Goal: Communication & Community: Answer question/provide support

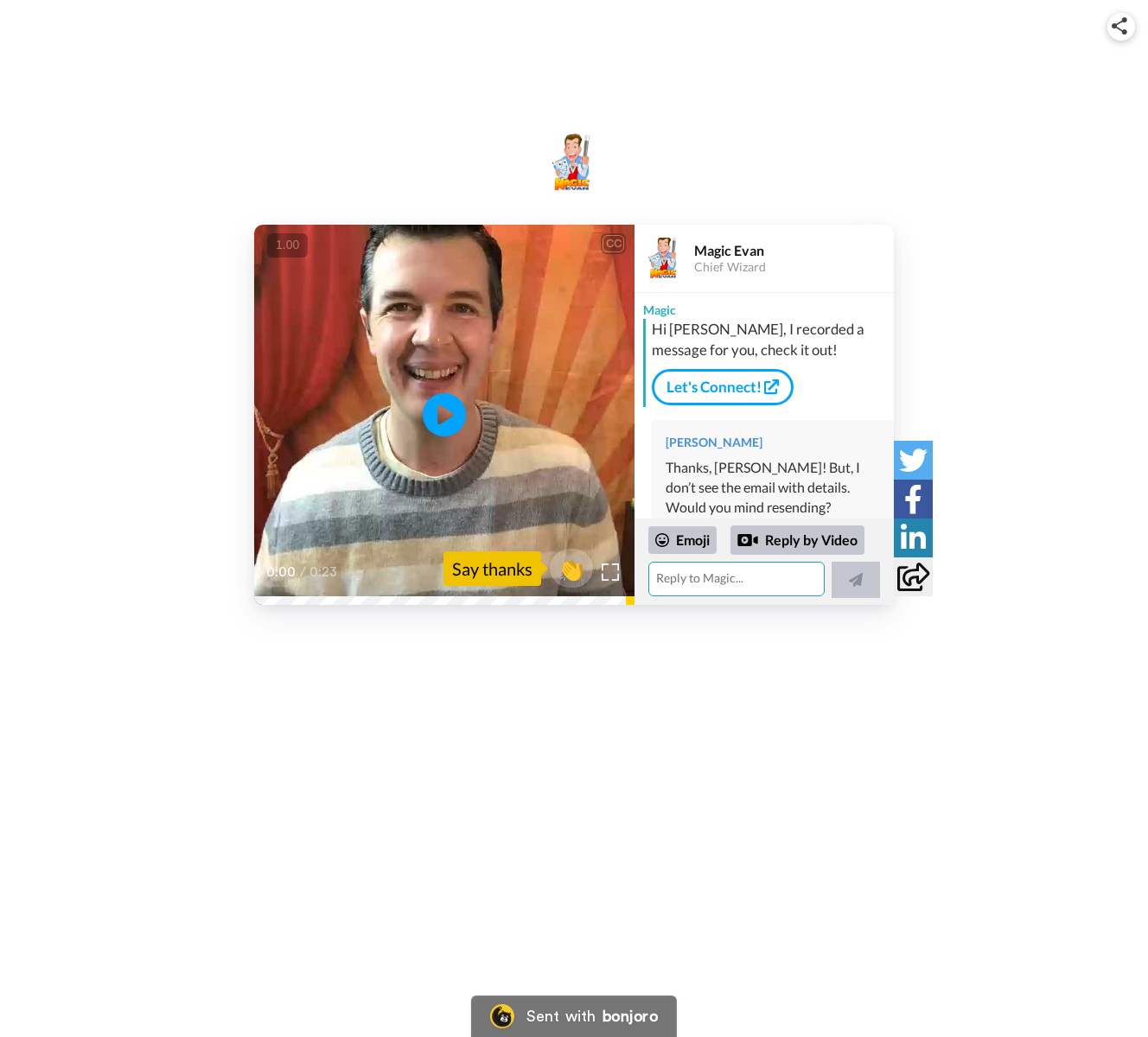
click at [724, 581] on textarea at bounding box center [736, 578] width 176 height 34
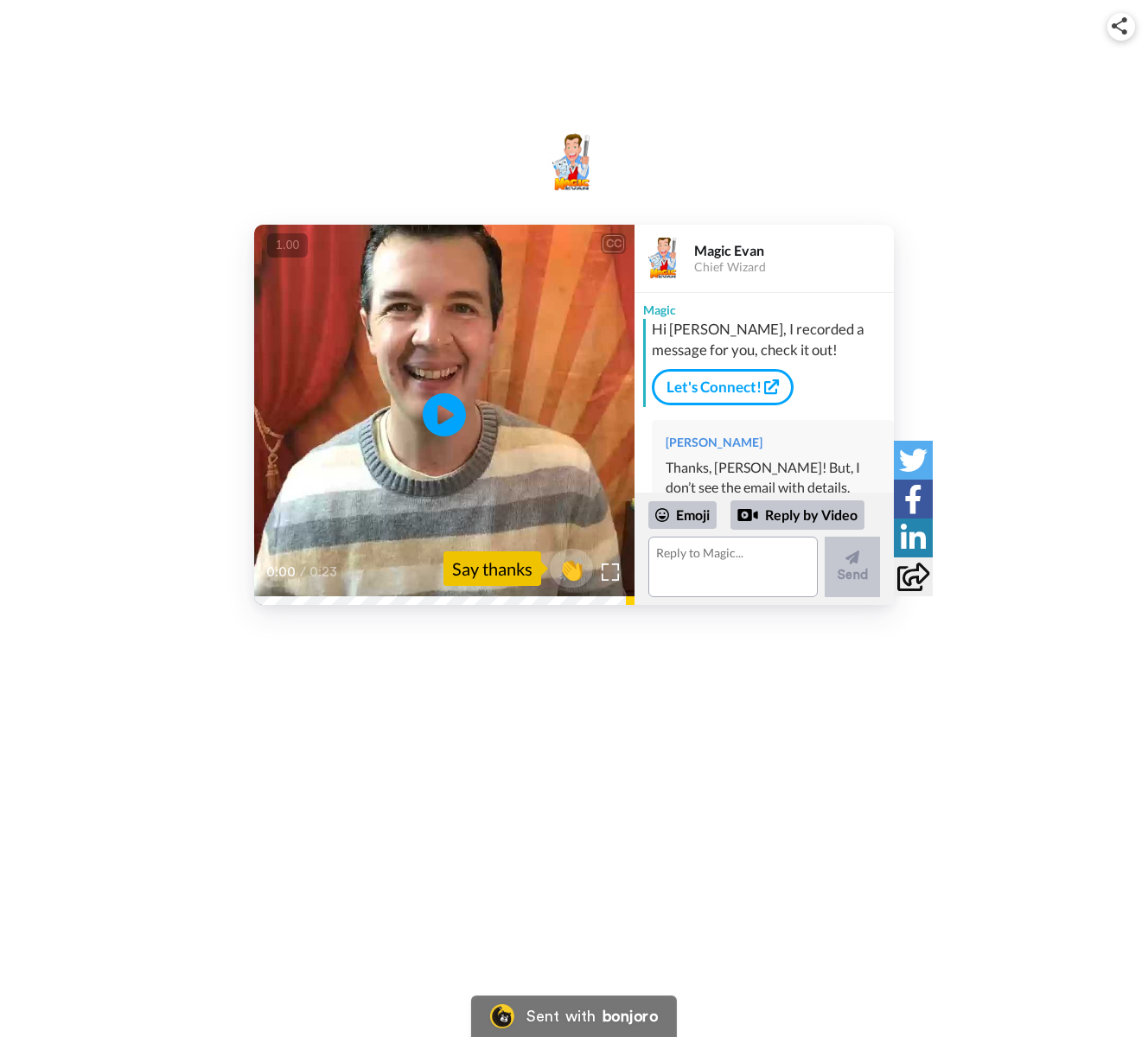
click at [753, 458] on div "Thanks, [PERSON_NAME]! But, I don’t see the email with details. Would you mind …" at bounding box center [772, 488] width 214 height 60
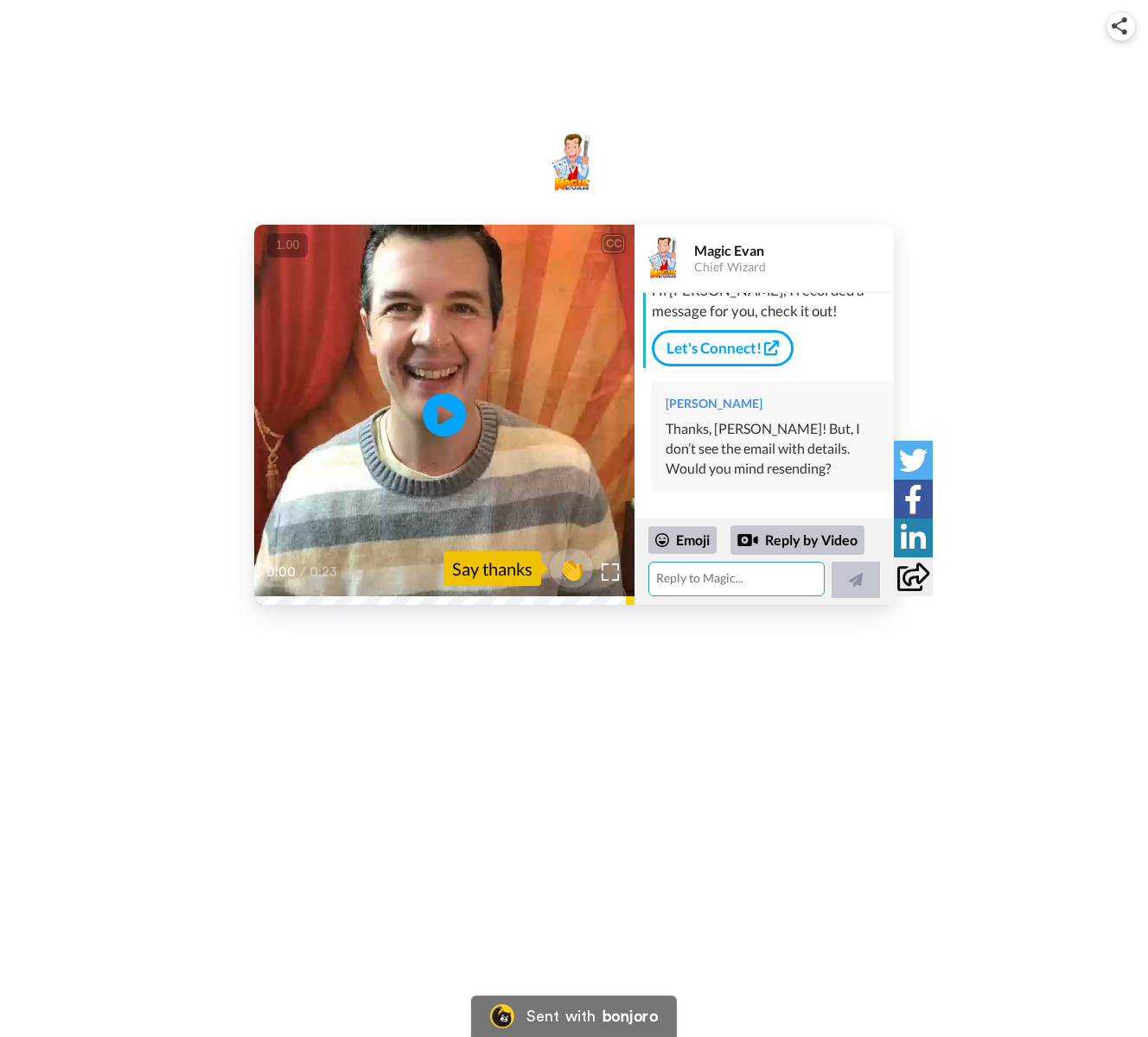
click at [755, 576] on textarea at bounding box center [736, 578] width 176 height 34
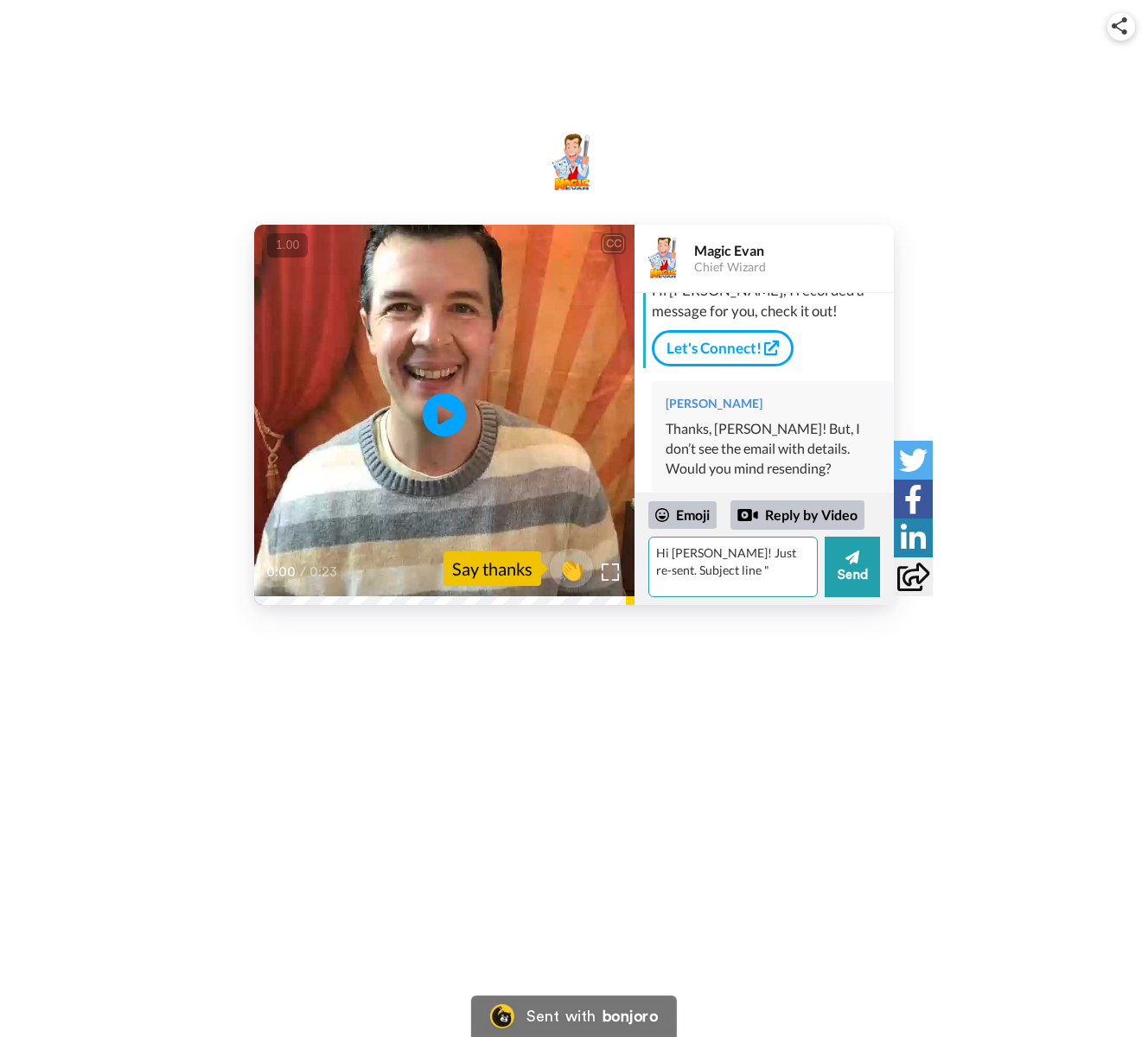
paste textarea "Your son's magical 5th birthday 11/9 ✨{details inside}"
type textarea "Hi Katherine! Just re-sent. Subject line "Your son's magical 5th birthday 11/9 …"
click at [853, 573] on button "Send" at bounding box center [852, 567] width 55 height 61
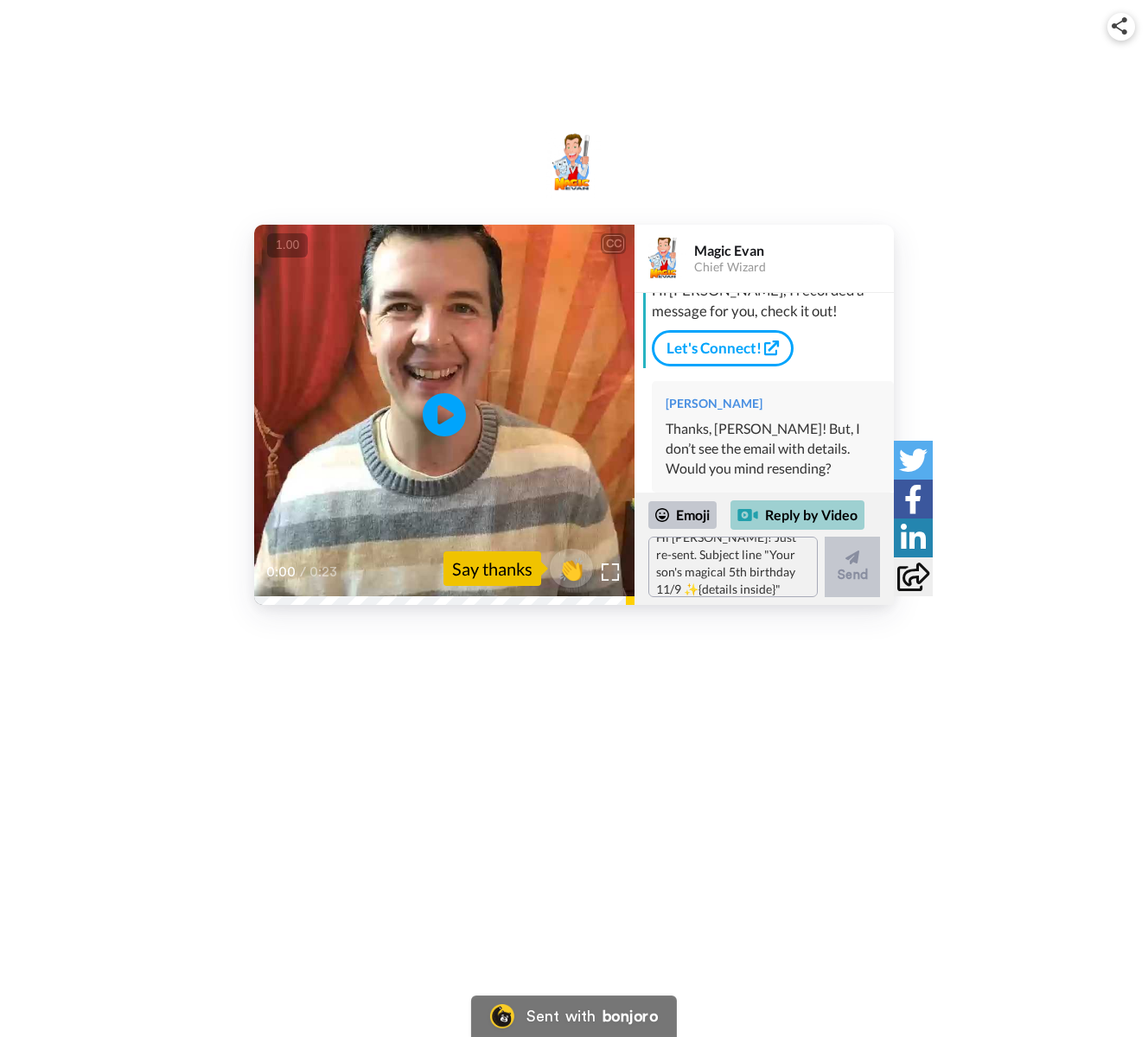
scroll to position [0, 0]
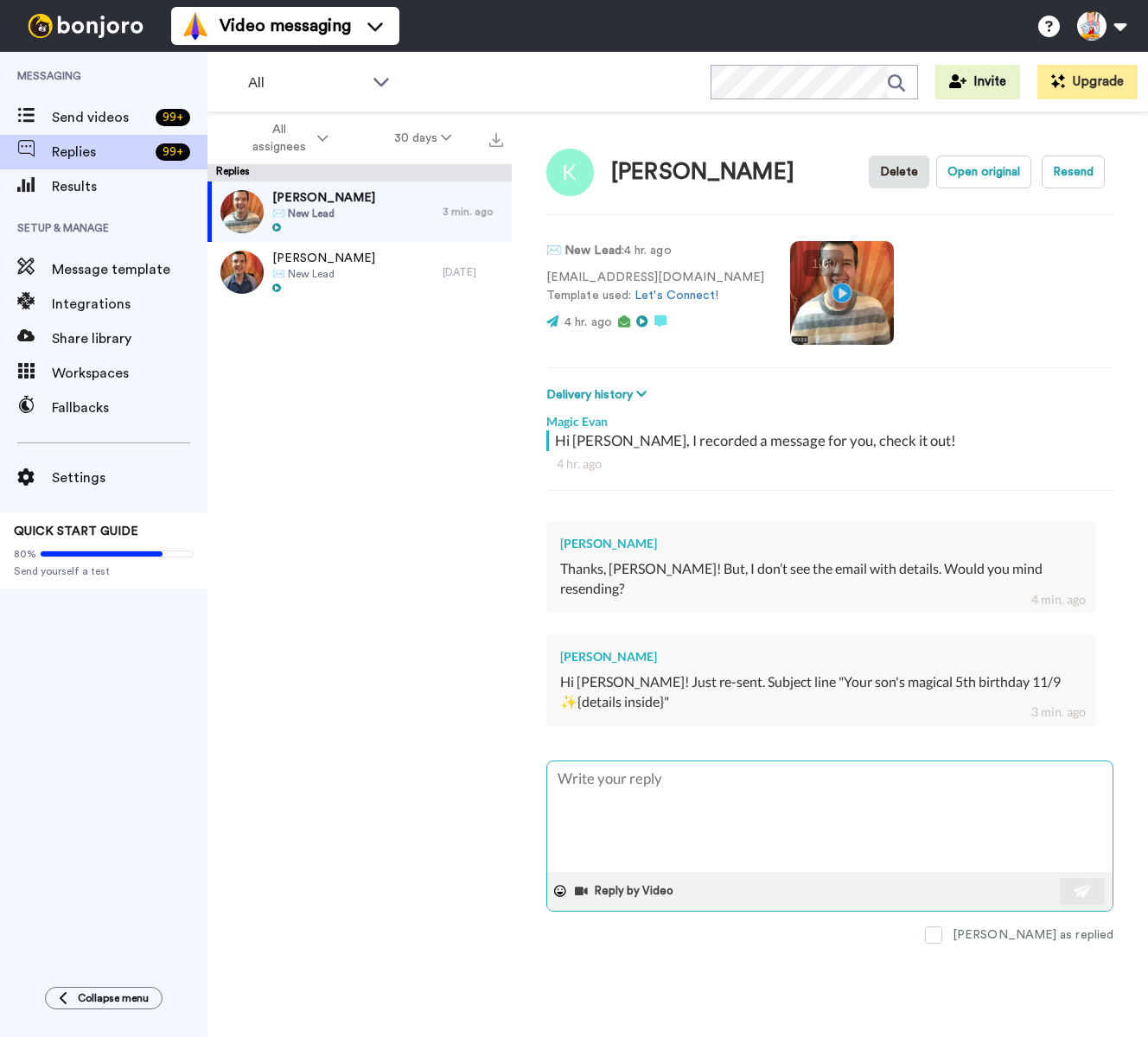
type textarea "Hi [PERSON_NAME]! Just re-sent. Subject line "Your son's magical 5th birthday 1…"
type textarea "x"
click at [727, 762] on textarea "Hi [PERSON_NAME]! Just re-sent. Subject line "Your son's magical 5th birthday 1…" at bounding box center [829, 817] width 565 height 111
click at [646, 762] on textarea "Hi [PERSON_NAME]! Just re-sent. Subject line "Your son's magical 5th birthday 1…" at bounding box center [829, 817] width 565 height 111
type textarea "Hi [PERSON_NAME]! IJust re-sent. Subject line "Your son's magical 5th birthday …"
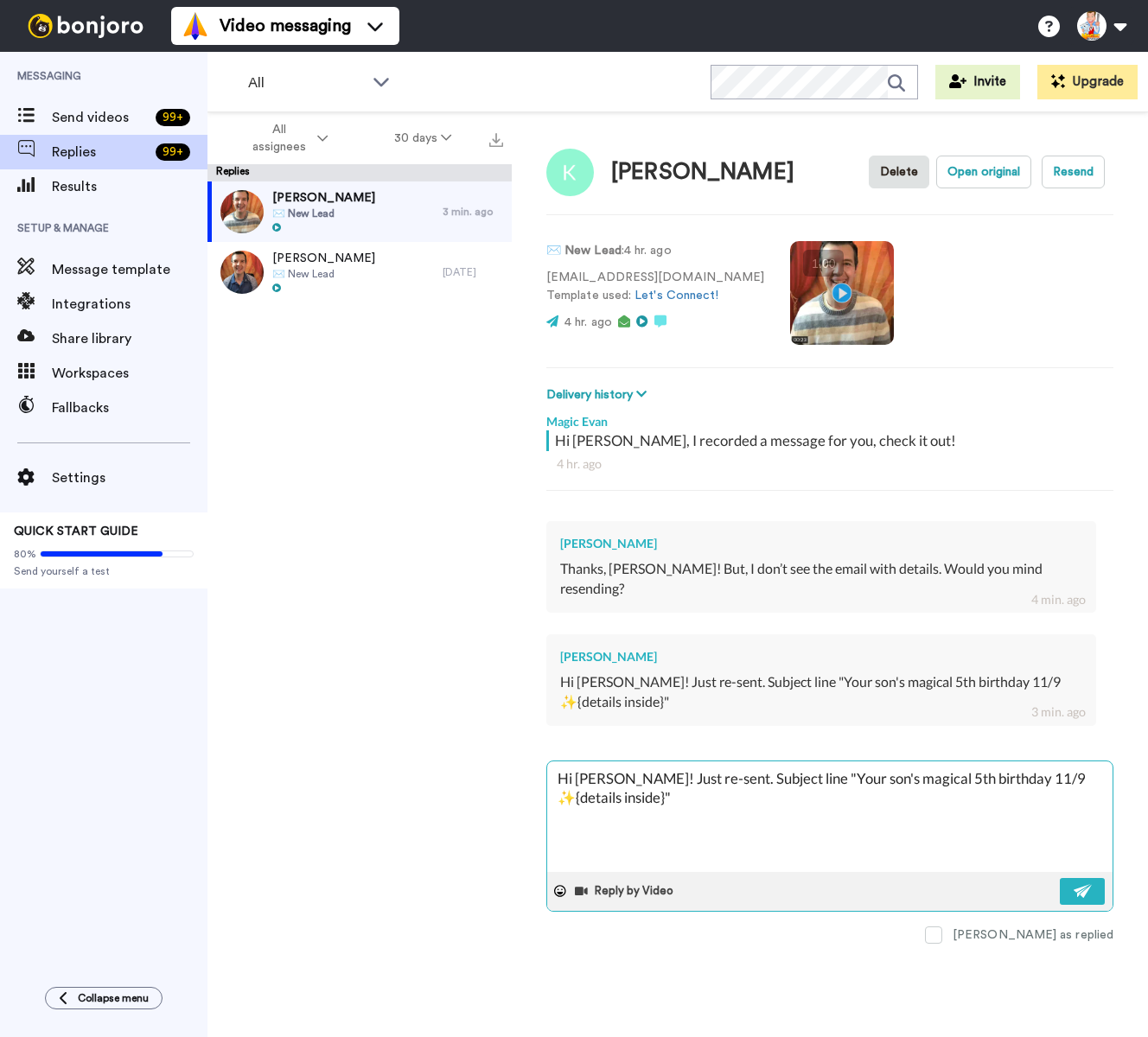
type textarea "x"
type textarea "Hi Katherine! ItJust re-sent. Subject line "Your son's magical 5th birthday 11/…"
type textarea "x"
type textarea "Hi Katherine! ItsJust re-sent. Subject line "Your son's magical 5th birthday 11…"
type textarea "x"
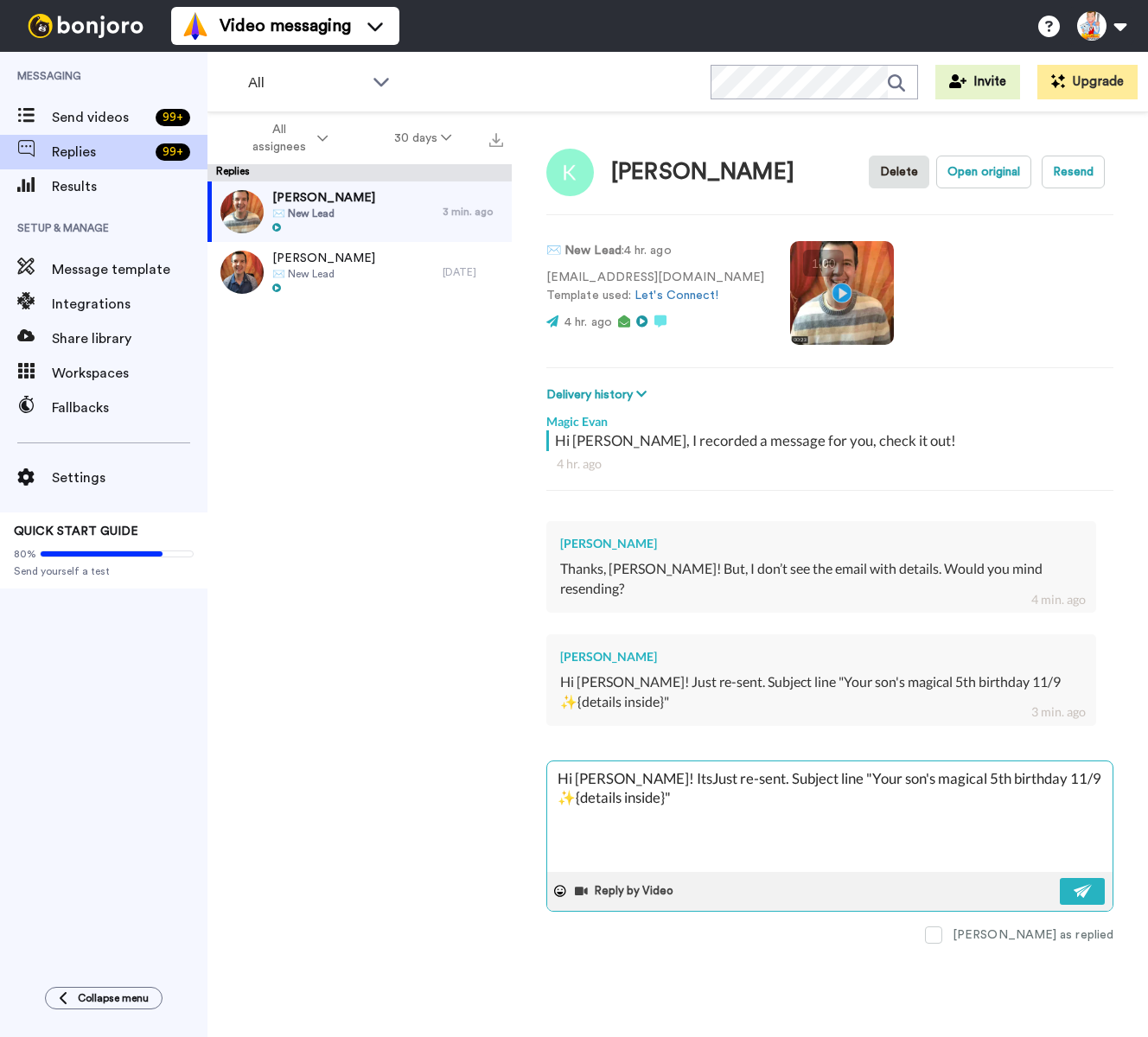
type textarea "Hi Katherine! ItJust re-sent. Subject line "Your son's magical 5th birthday 11/…"
type textarea "x"
type textarea "Hi Katherine! It'Just re-sent. Subject line "Your son's magical 5th birthday 11…"
type textarea "x"
type textarea "Hi Katherine! It'sJust re-sent. Subject line "Your son's magical 5th birthday 1…"
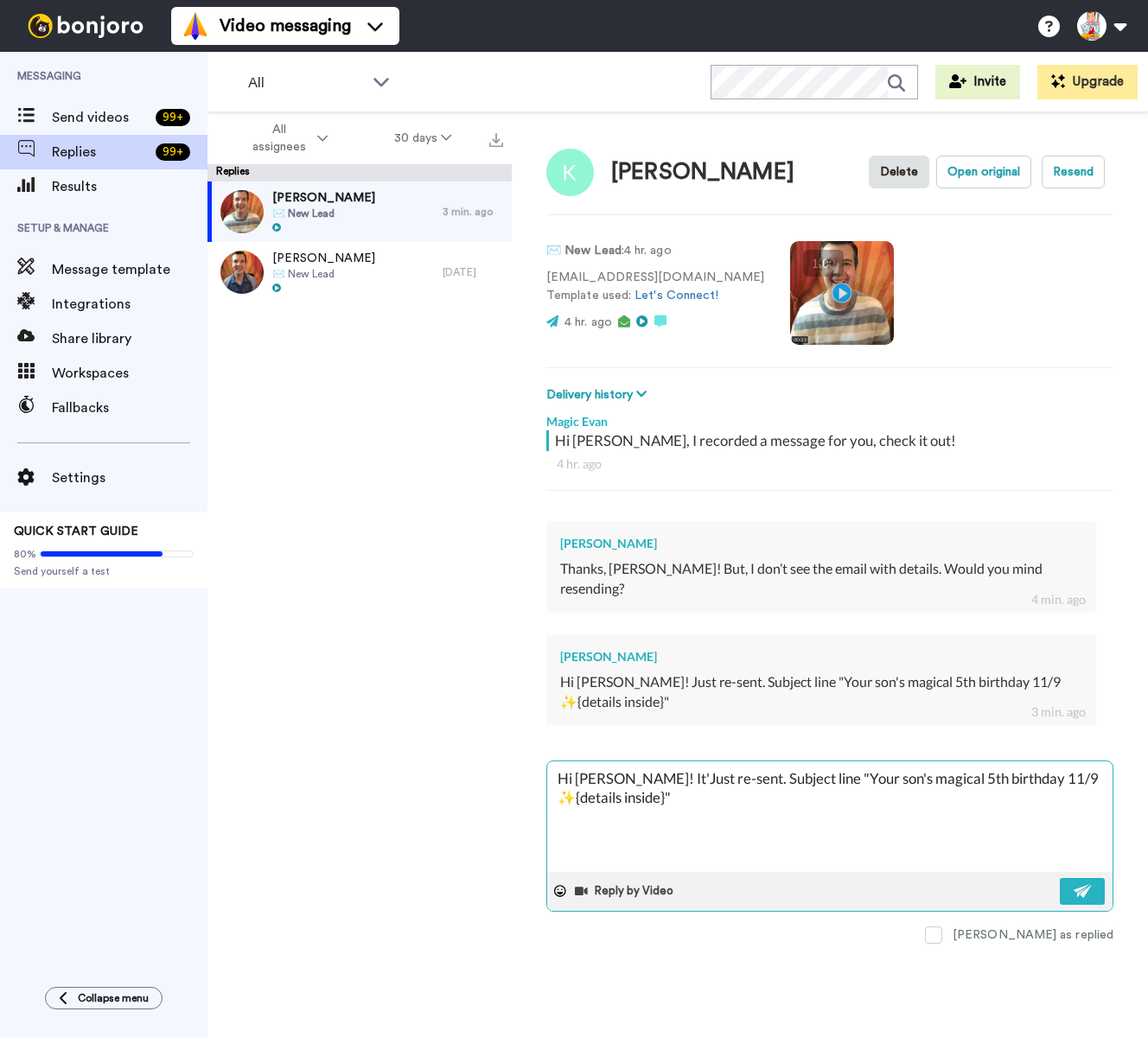
type textarea "x"
type textarea "Hi Katherine! It's Just re-sent. Subject line "Your son's magical 5th birthday …"
type textarea "x"
type textarea "Hi Katherine! It's lJust re-sent. Subject line "Your son's magical 5th birthday…"
type textarea "x"
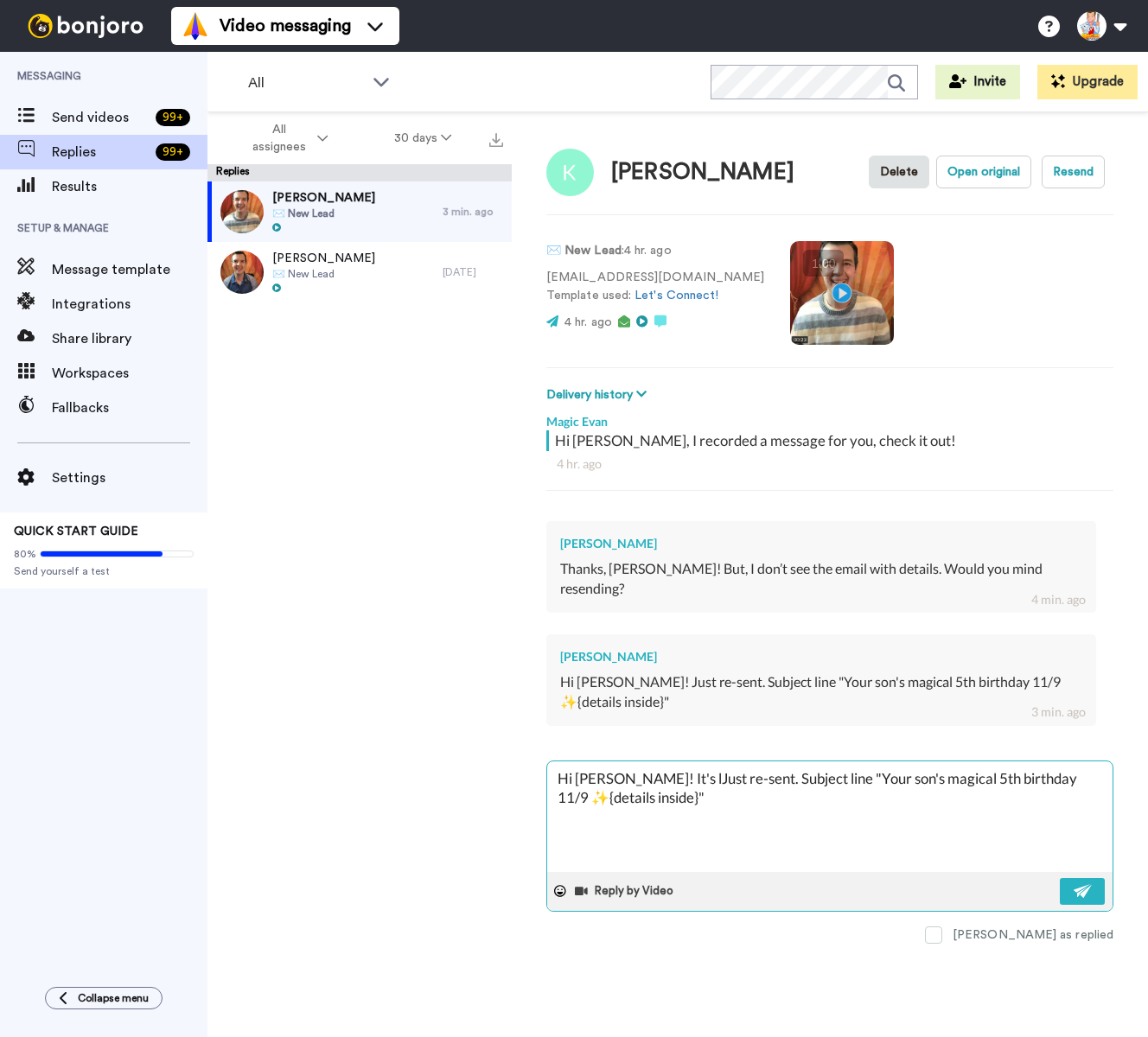
type textarea "Hi Katherine! It's liJust re-sent. Subject line "Your son's magical 5th birthda…"
type textarea "x"
type textarea "Hi Katherine! It's likJust re-sent. Subject line "Your son's magical 5th birthd…"
type textarea "x"
type textarea "Hi Katherine! It's likeJust re-sent. Subject line "Your son's magical 5th birth…"
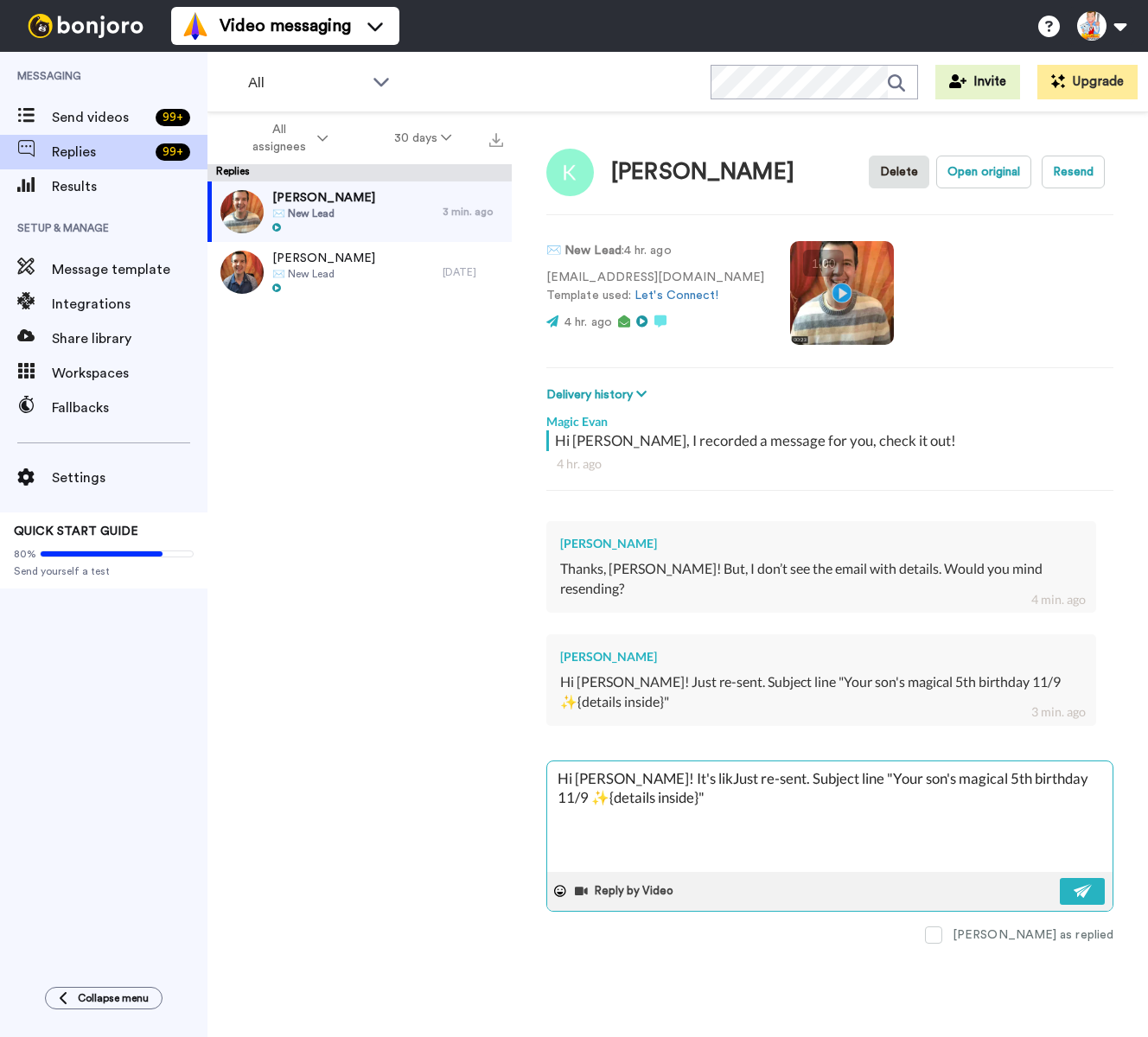
type textarea "x"
type textarea "Hi Katherine! It's likelJust re-sent. Subject line "Your son's magical 5th birt…"
type textarea "x"
type textarea "Hi Katherine! It's likelyJust re-sent. Subject line "Your son's magical 5th bir…"
type textarea "x"
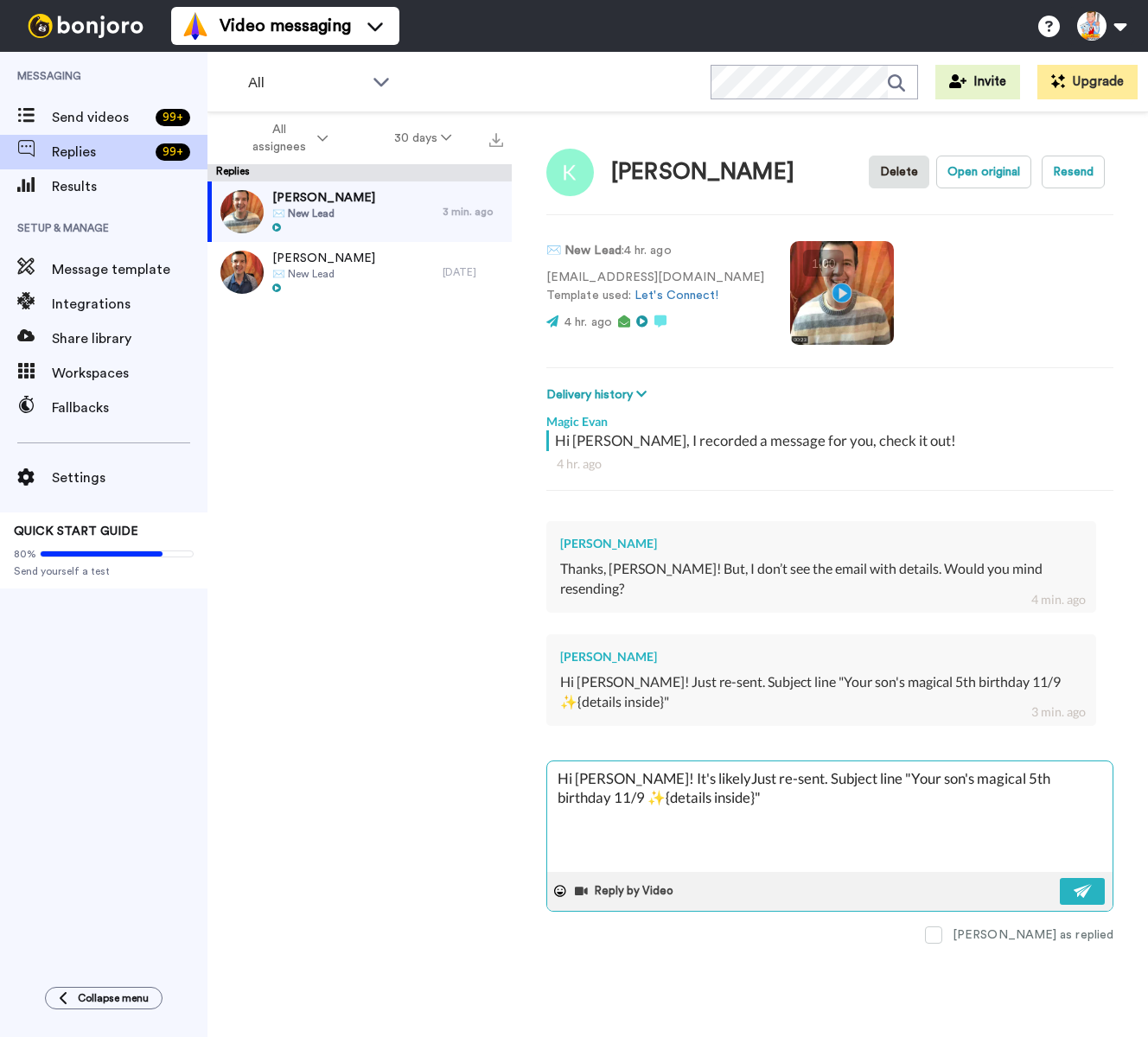
type textarea "Hi Katherine! It's likely Just re-sent. Subject line "Your son's magical 5th bi…"
type textarea "x"
type textarea "Hi Katherine! It's likely dJust re-sent. Subject line "Your son's magical 5th b…"
type textarea "x"
type textarea "Hi Katherine! It's likely doJust re-sent. Subject line "Your son's magical 5th …"
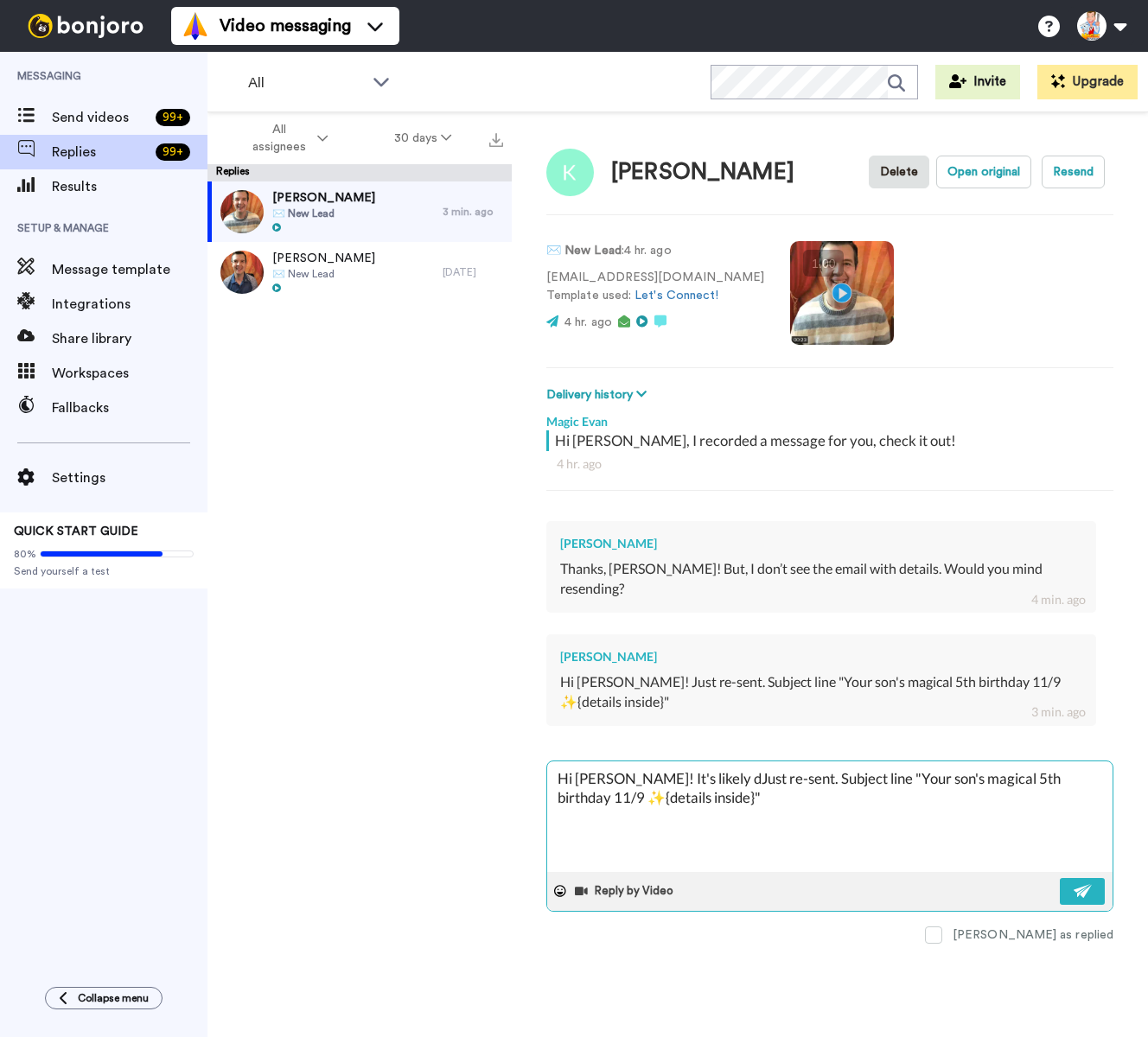
type textarea "x"
type textarea "Hi Katherine! It's likely doiJust re-sent. Subject line "Your son's magical 5th…"
type textarea "x"
type textarea "Hi Katherine! It's likely doinJust re-sent. Subject line "Your son's magical 5t…"
type textarea "x"
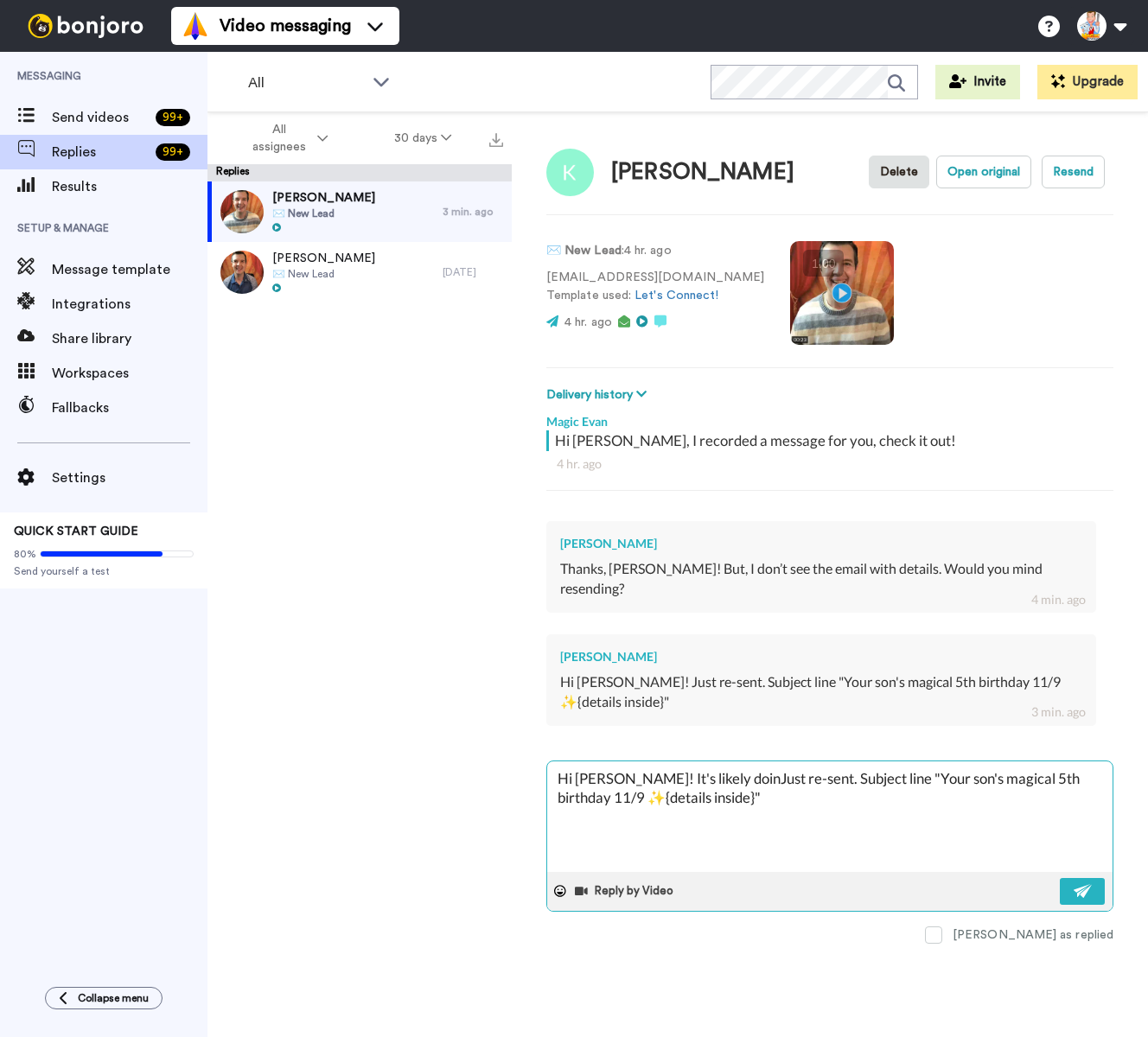
type textarea "Hi Katherine! It's likely doingJust re-sent. Subject line "Your son's magical 5…"
type textarea "x"
type textarea "Hi Katherine! It's likely doing Just re-sent. Subject line "Your son's magical …"
type textarea "x"
type textarea "Hi Katherine! It's likely doing aJust re-sent. Subject line "Your son's magical…"
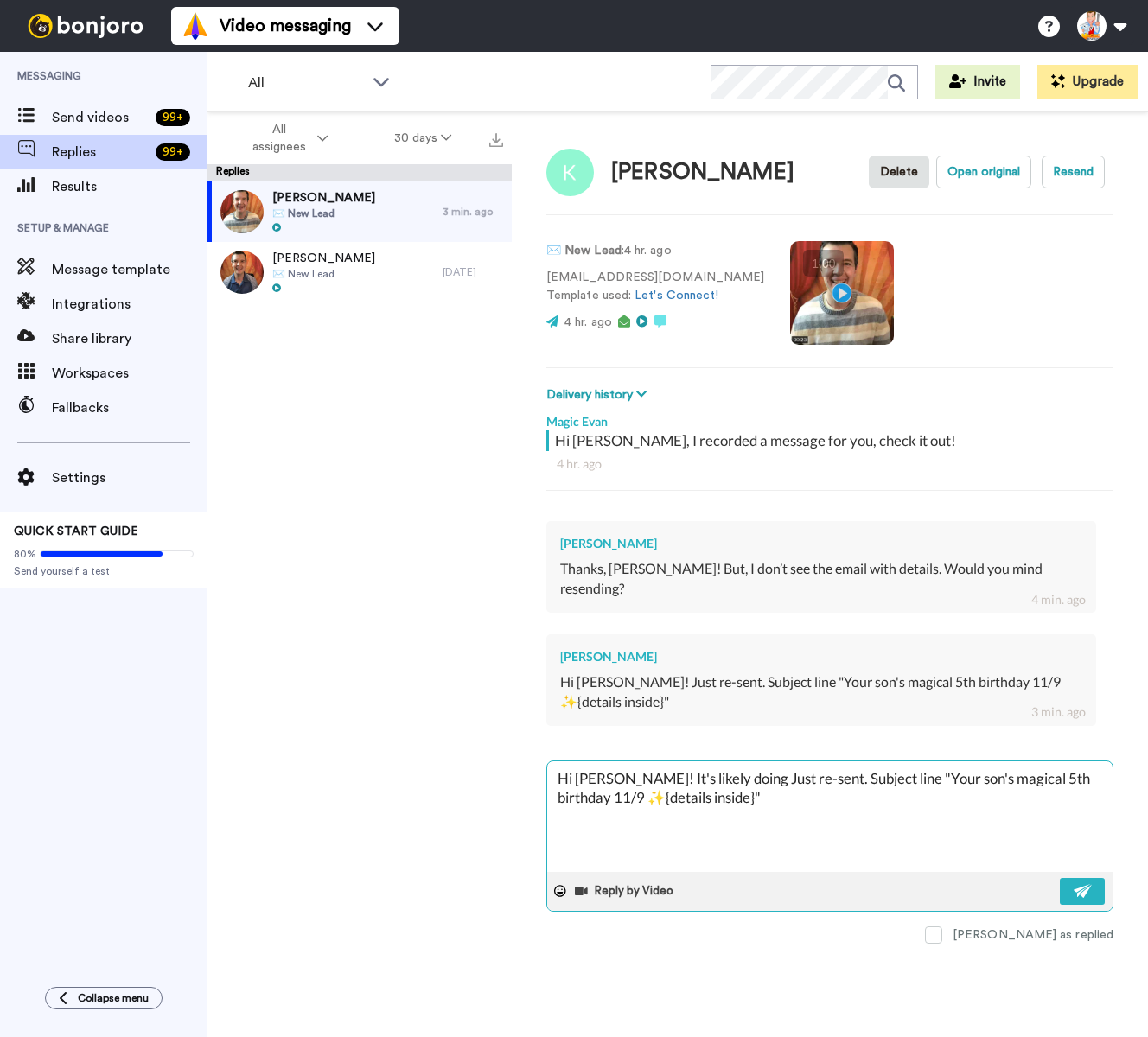
type textarea "x"
type textarea "Hi Katherine! It's likely doing a Just re-sent. Subject line "Your son's magica…"
type textarea "x"
type textarea "Hi Katherine! It's likely doing a mJust re-sent. Subject line "Your son's magic…"
type textarea "x"
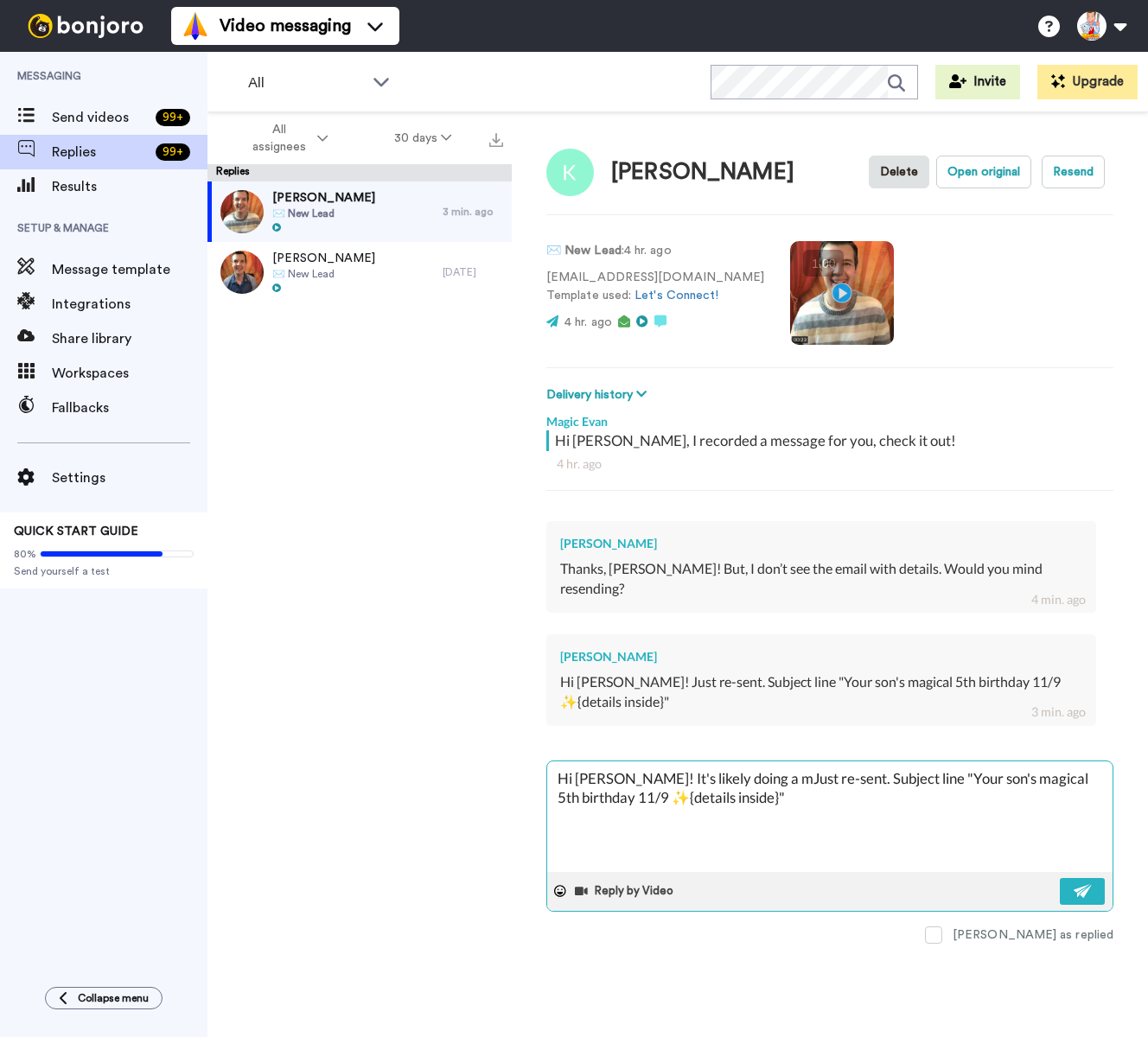
type textarea "Hi Katherine! It's likely doing a maJust re-sent. Subject line "Your son's magi…"
type textarea "x"
type textarea "Hi Katherine! It's likely doing a magJust re-sent. Subject line "Your son's mag…"
type textarea "x"
type textarea "Hi Katherine! It's likely doing a magiJust re-sent. Subject line "Your son's ma…"
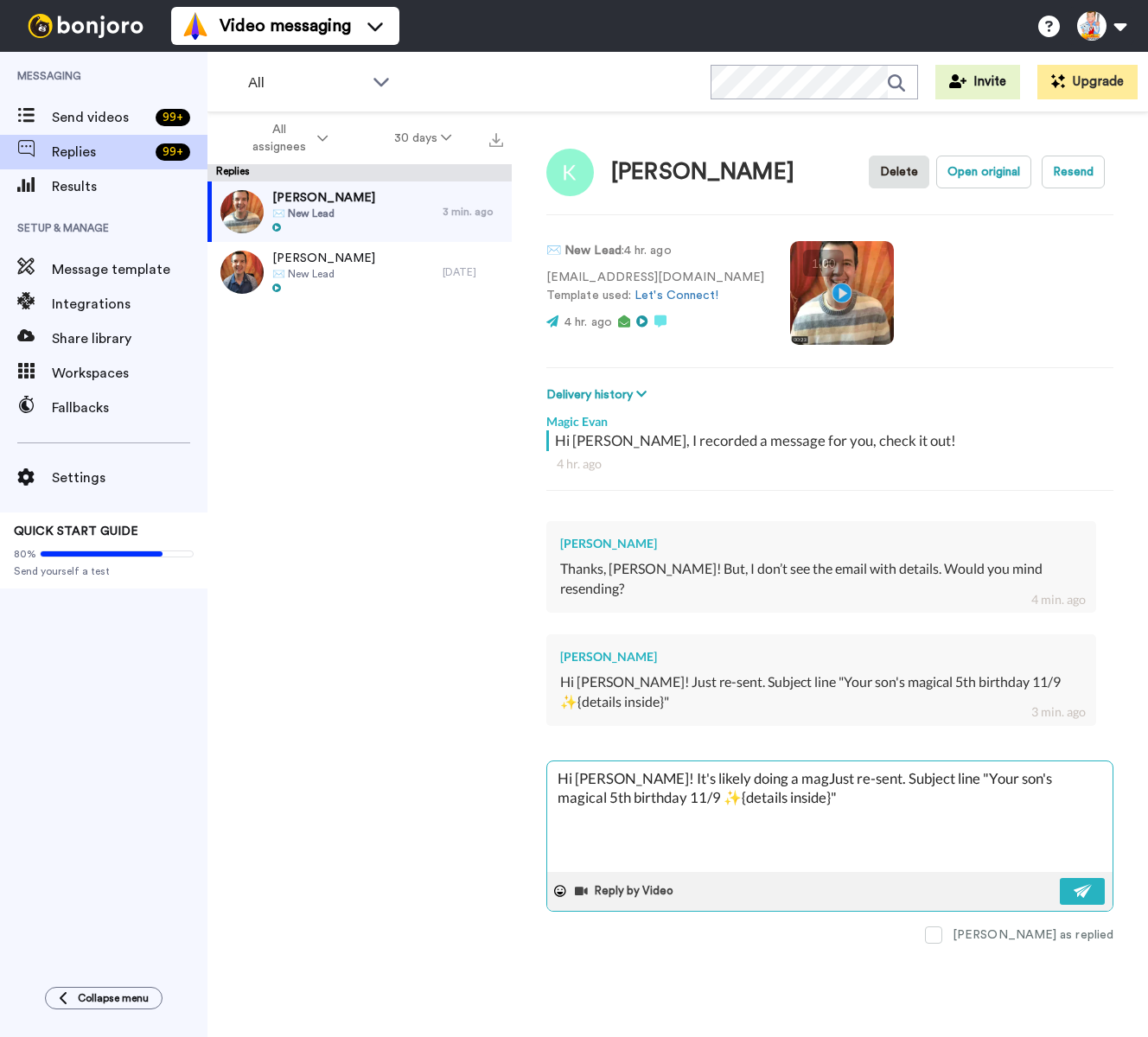
type textarea "x"
type textarea "Hi Katherine! It's likely doing a magicJust re-sent. Subject line "Your son's m…"
type textarea "x"
type textarea "Hi Katherine! It's likely doing a magic Just re-sent. Subject line "Your son's …"
type textarea "x"
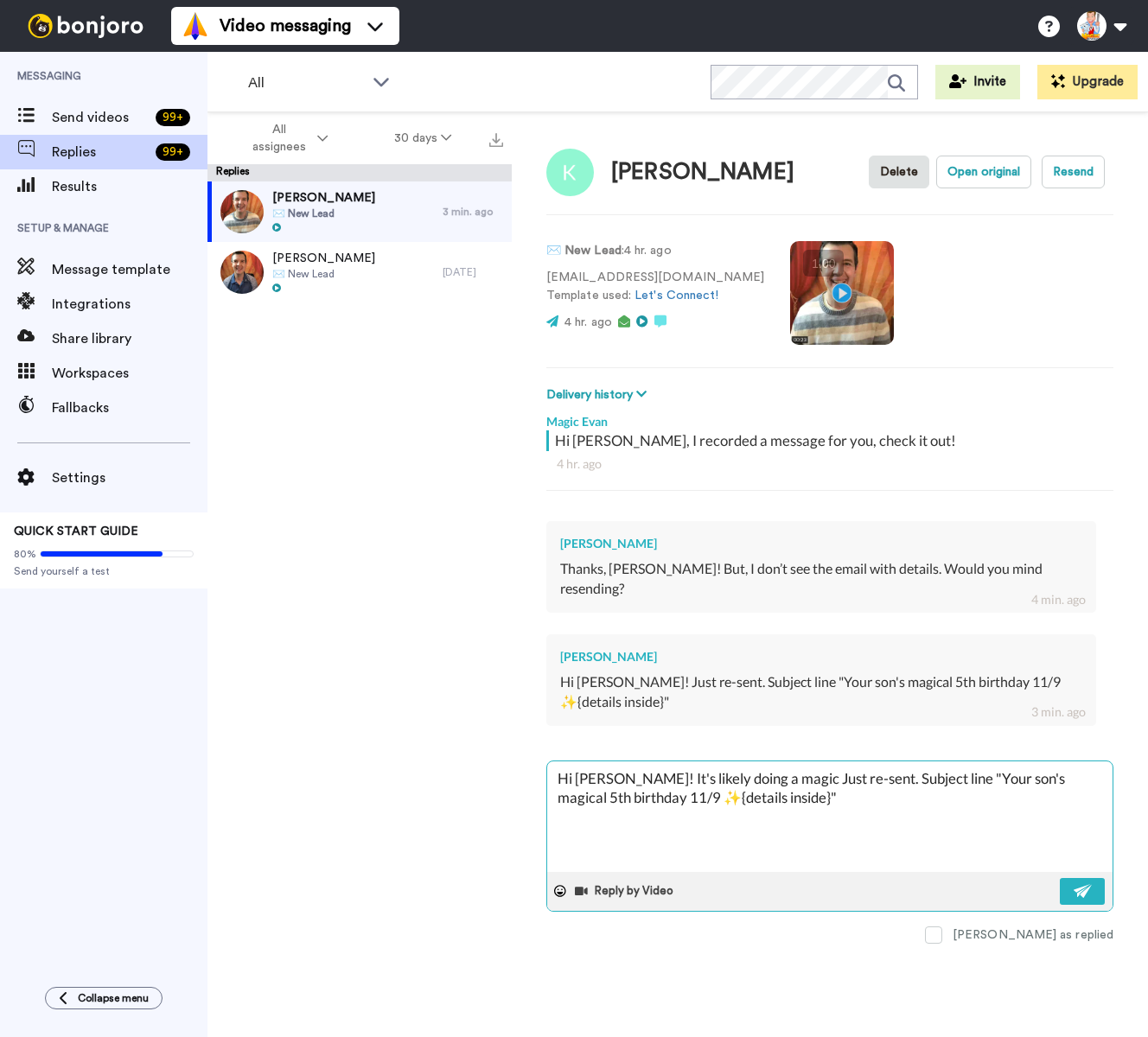
type textarea "Hi Katherine! It's likely doing a magic tJust re-sent. Subject line "Your son's…"
type textarea "x"
type textarea "Hi Katherine! It's likely doing a magic trJust re-sent. Subject line "Your son'…"
type textarea "x"
type textarea "Hi Katherine! It's likely doing a magic triJust re-sent. Subject line "Your son…"
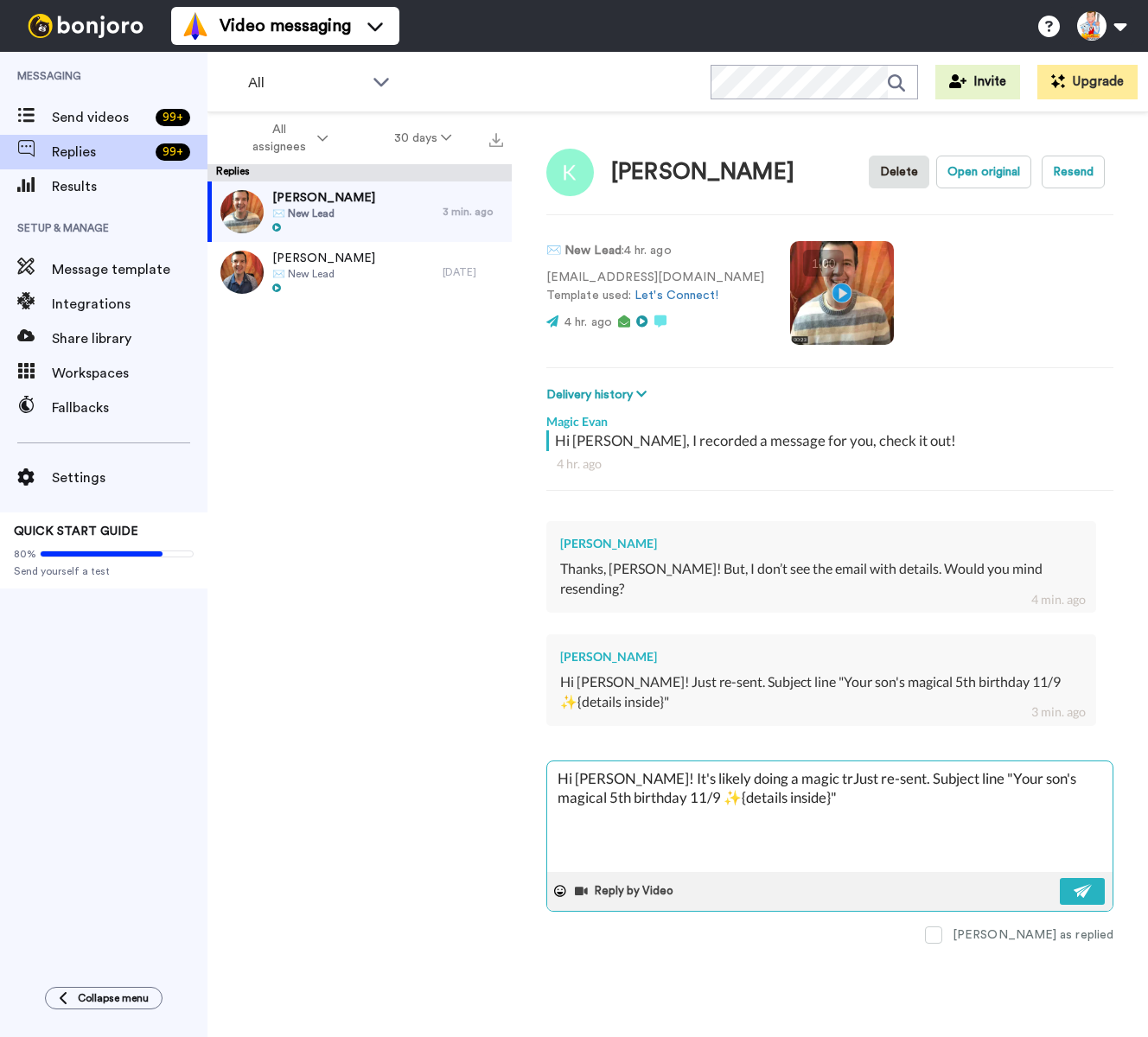
type textarea "x"
type textarea "Hi Katherine! It's likely doing a magic tricJust re-sent. Subject line "Your so…"
type textarea "x"
type textarea "Hi Katherine! It's likely doing a magic trickJust re-sent. Subject line "Your s…"
type textarea "x"
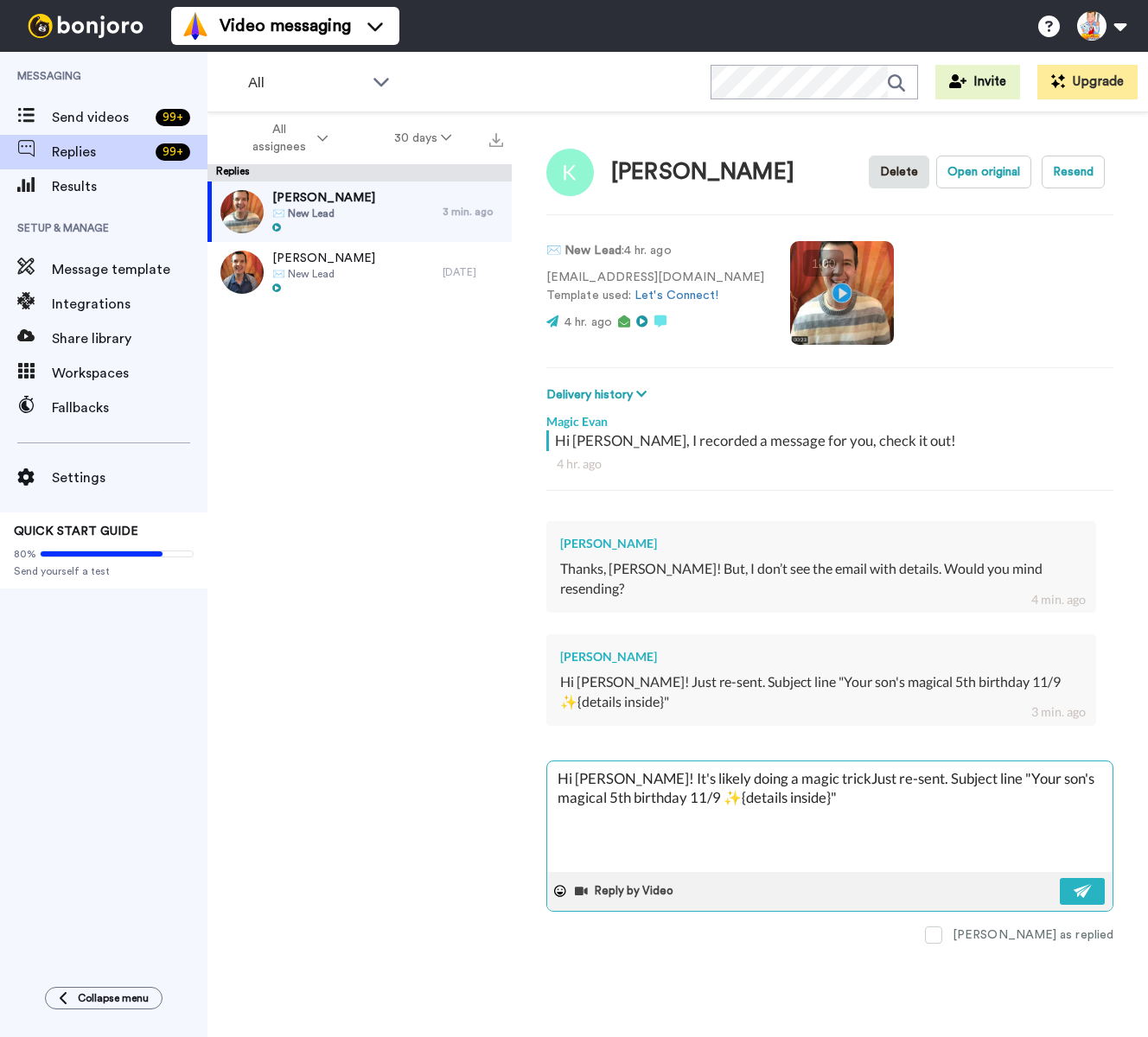
type textarea "Hi Katherine! It's likely doing a magic trick Just re-sent. Subject line "Your …"
type textarea "x"
type textarea "Hi Katherine! It's likely doing a magic trick aJust re-sent. Subject line "Your…"
type textarea "x"
type textarea "Hi Katherine! It's likely doing a magic trick anJust re-sent. Subject line "You…"
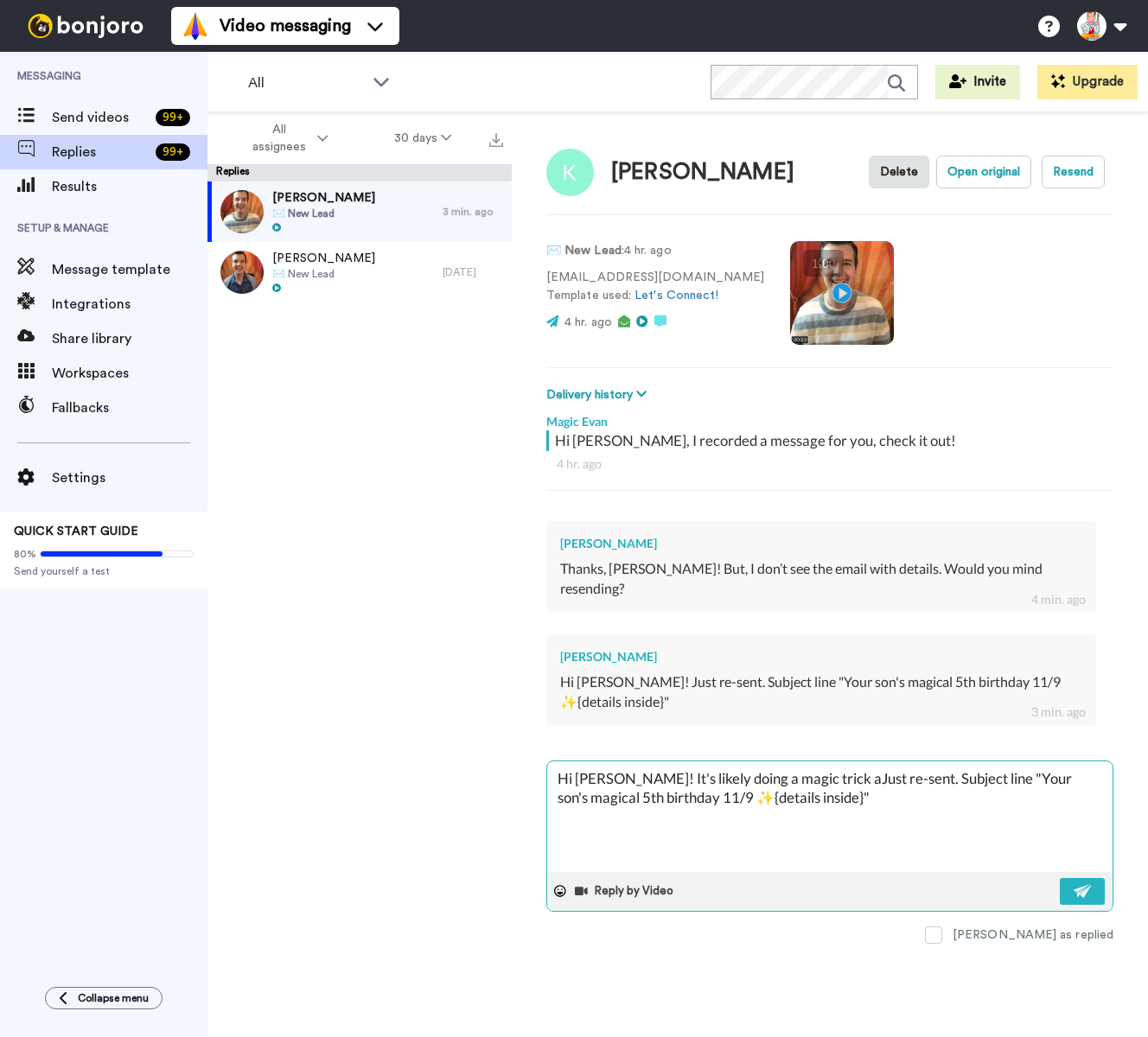
type textarea "x"
type textarea "Hi Katherine! It's likely doing a magic trick andJust re-sent. Subject line "Yo…"
type textarea "x"
type textarea "Hi Katherine! It's likely doing a magic trick and Just re-sent. Subject line "Y…"
type textarea "x"
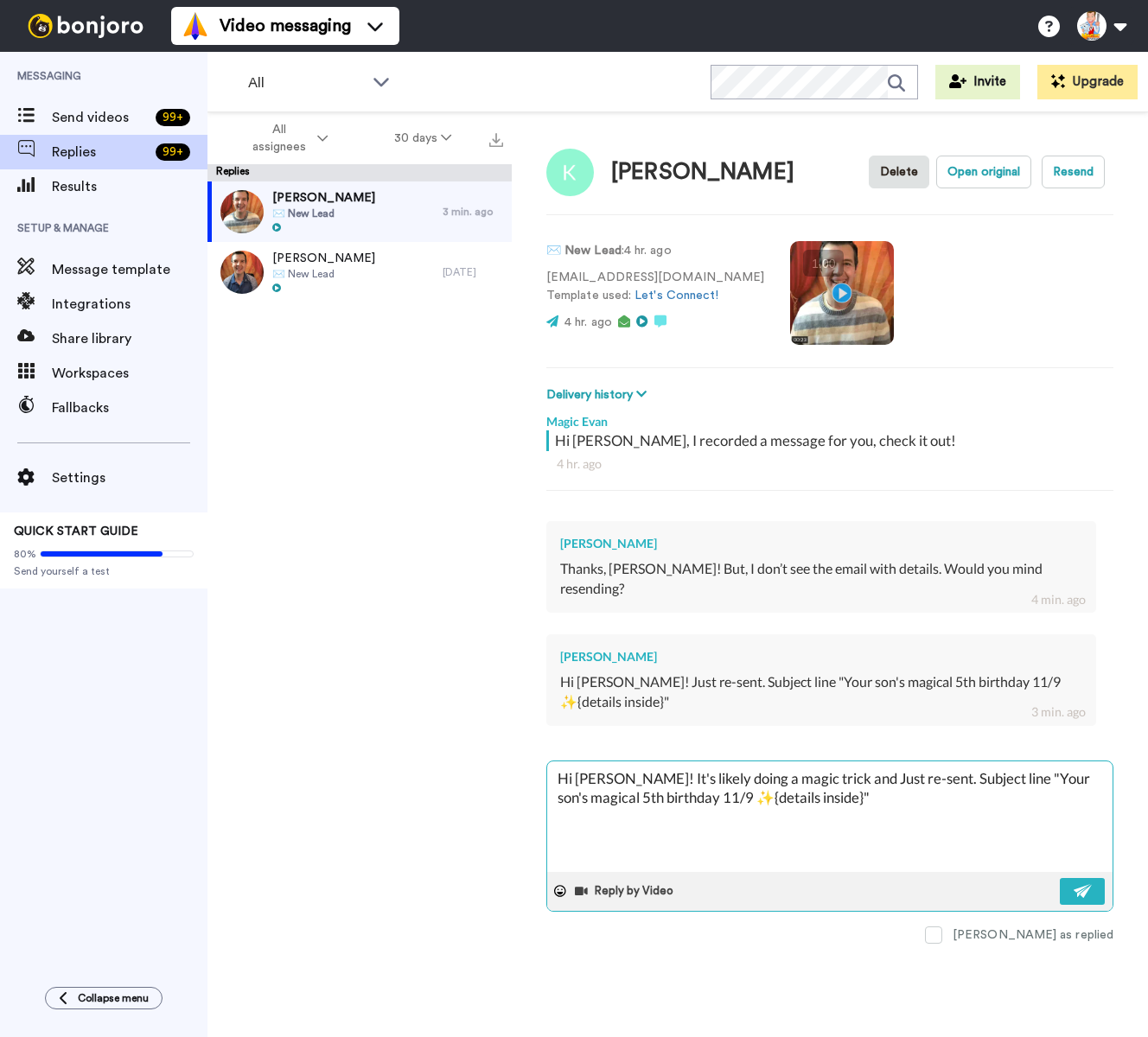
type textarea "Hi Katherine! It's likely doing a magic trick and lJust re-sent. Subject line "…"
type textarea "x"
type textarea "Hi Katherine! It's likely doing a magic trick and laJust re-sent. Subject line …"
type textarea "x"
type textarea "Hi Katherine! It's likely doing a magic trick and lanJust re-sent. Subject line…"
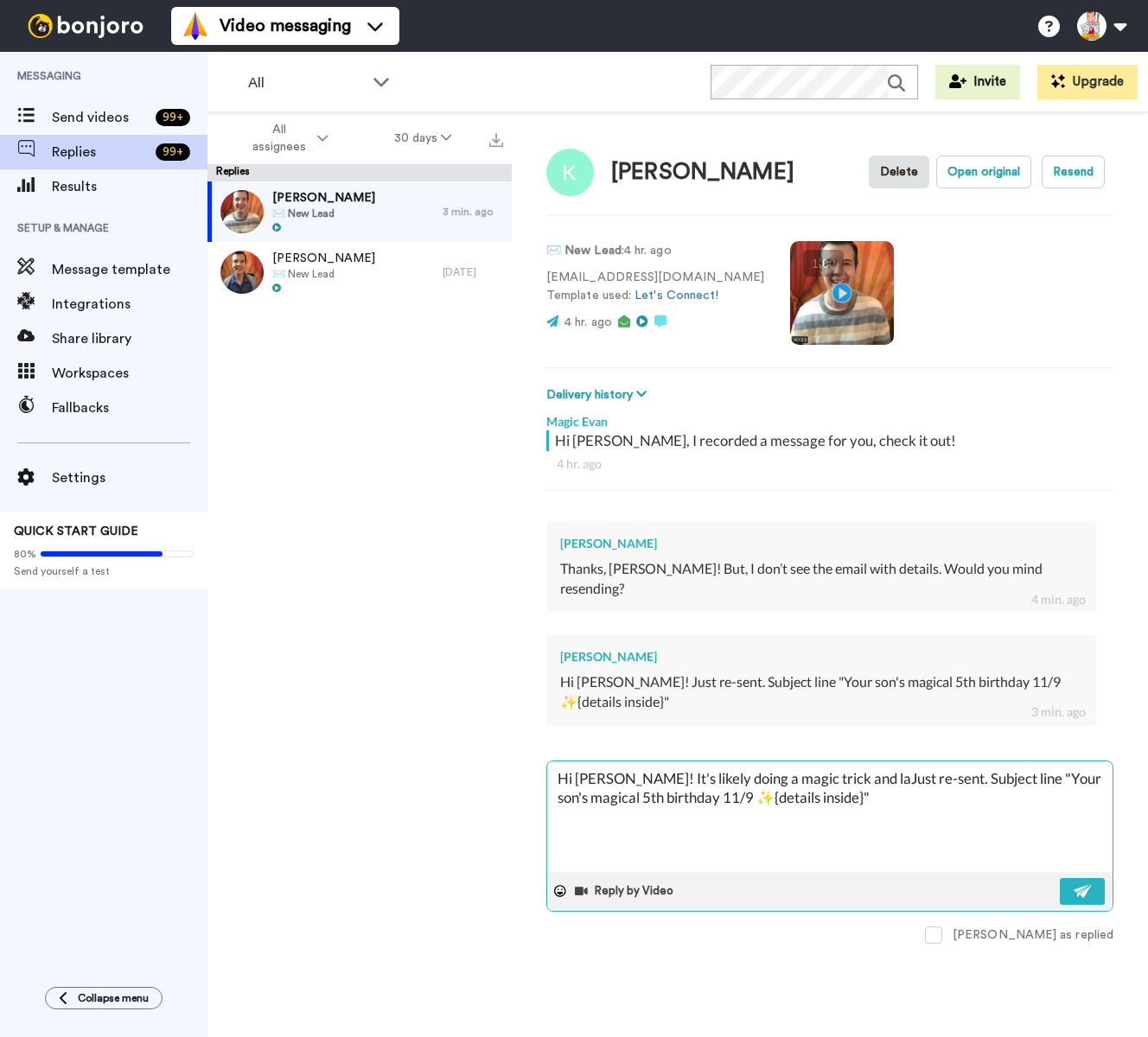
type textarea "x"
type textarea "Hi Katherine! It's likely doing a magic trick and landJust re-sent. Subject lin…"
type textarea "x"
type textarea "Hi Katherine! It's likely doing a magic trick and landeJust re-sent. Subject li…"
type textarea "x"
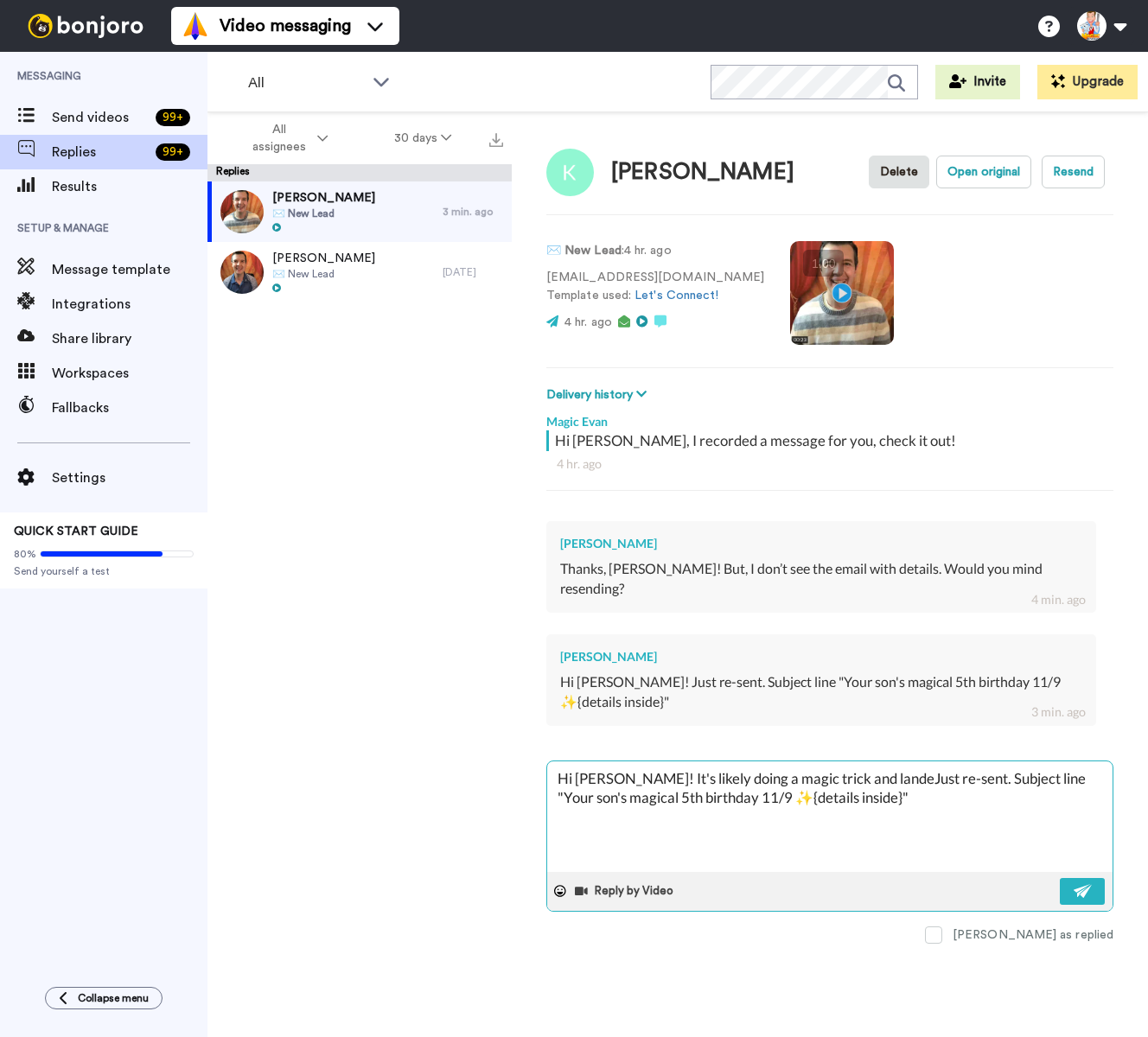
type textarea "Hi Katherine! It's likely doing a magic trick and landedJust re-sent. Subject l…"
type textarea "x"
type textarea "Hi Katherine! It's likely doing a magic trick and landed Just re-sent. Subject …"
type textarea "x"
type textarea "Hi Katherine! It's likely doing a magic trick and landed iJust re-sent. Subject…"
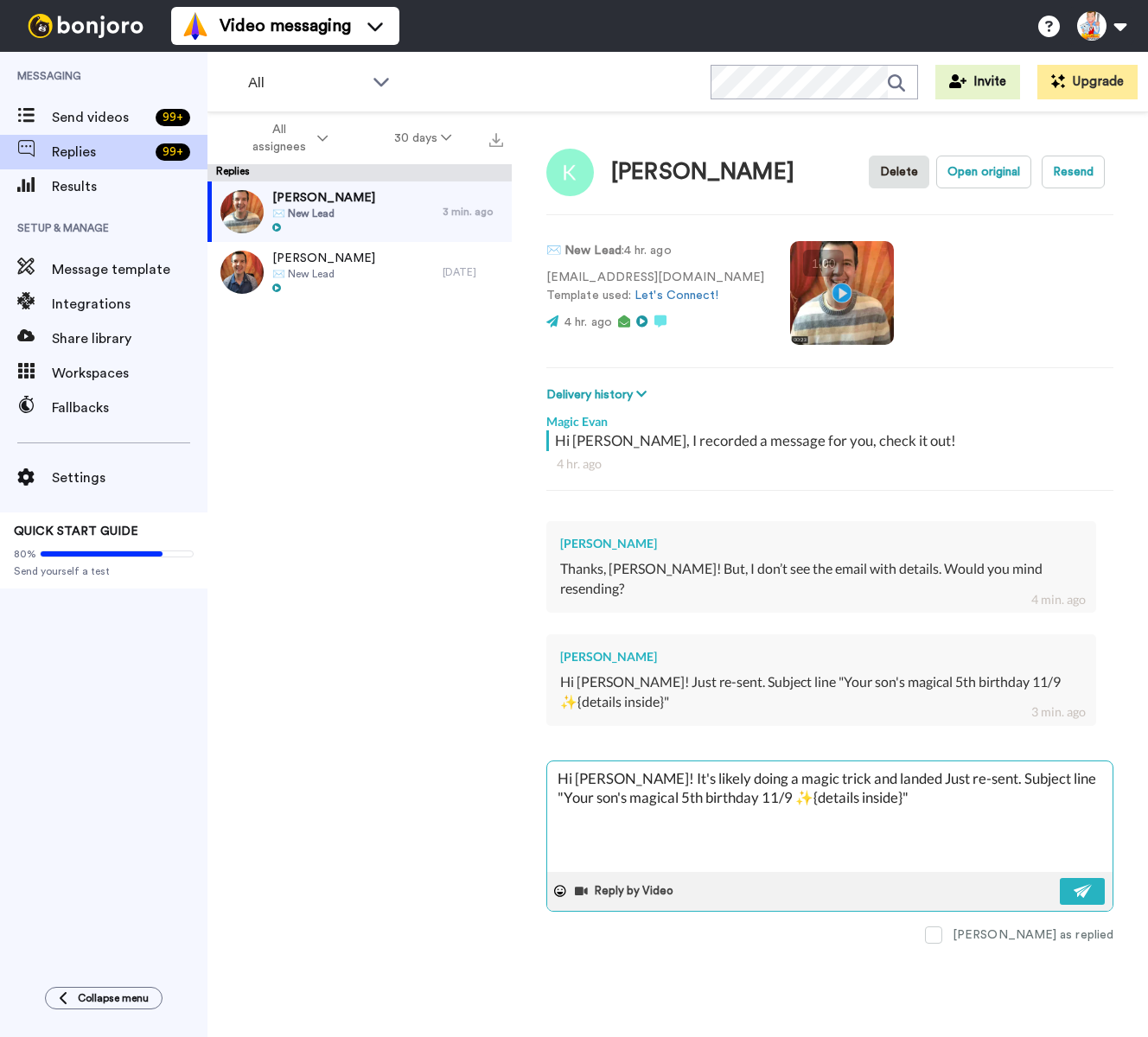
type textarea "x"
type textarea "Hi Katherine! It's likely doing a magic trick and landed inJust re-sent. Subjec…"
type textarea "x"
type textarea "Hi Katherine! It's likely doing a magic trick and landed in Just re-sent. Subje…"
type textarea "x"
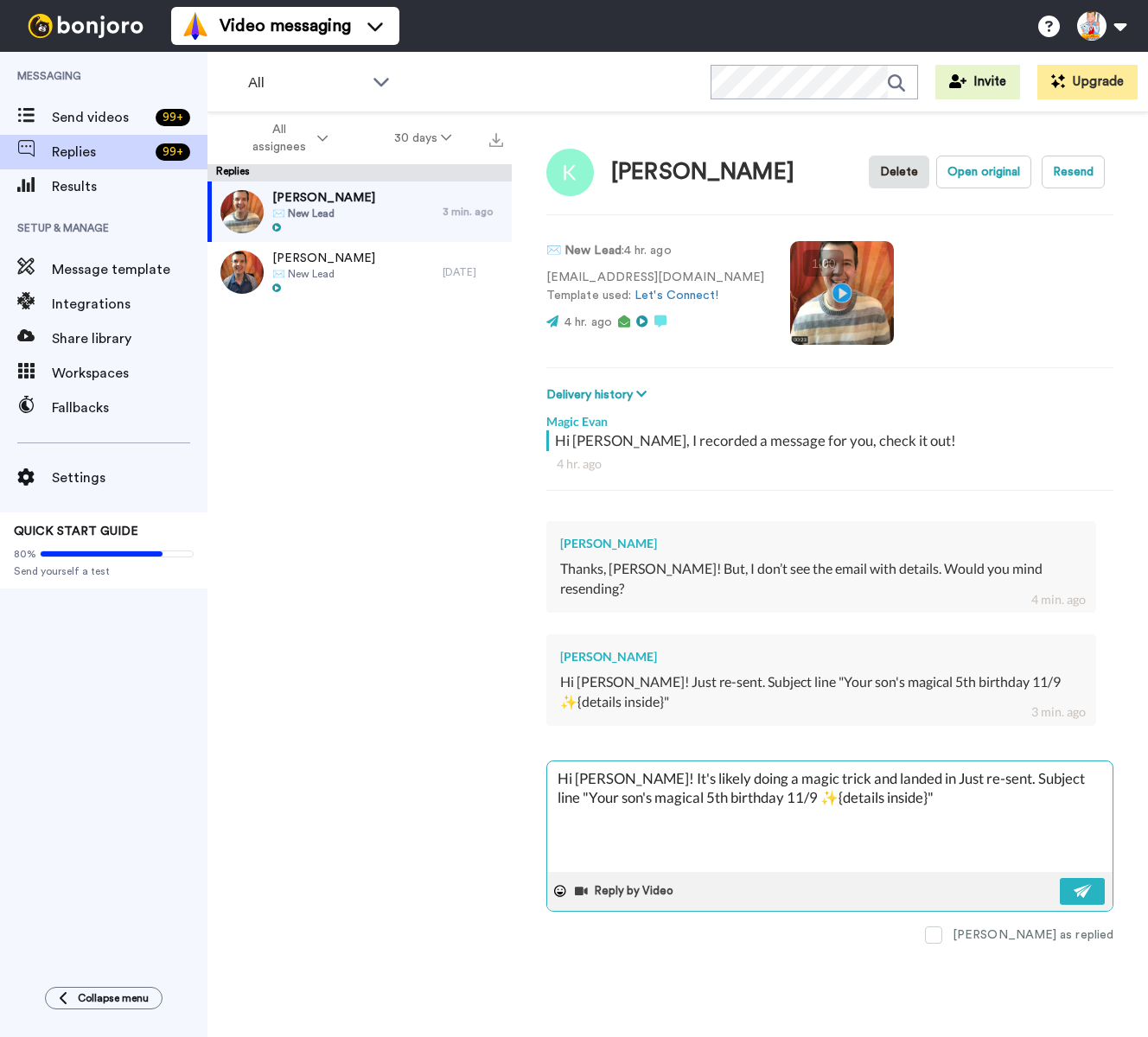
type textarea "Hi Katherine! It's likely doing a magic trick and landed in aJust re-sent. Subj…"
type textarea "x"
type textarea "Hi Katherine! It's likely doing a magic trick and landed in a Just re-sent. Sub…"
type textarea "x"
type textarea "Hi Katherine! It's likely doing a magic trick and landed in a sJust re-sent. Su…"
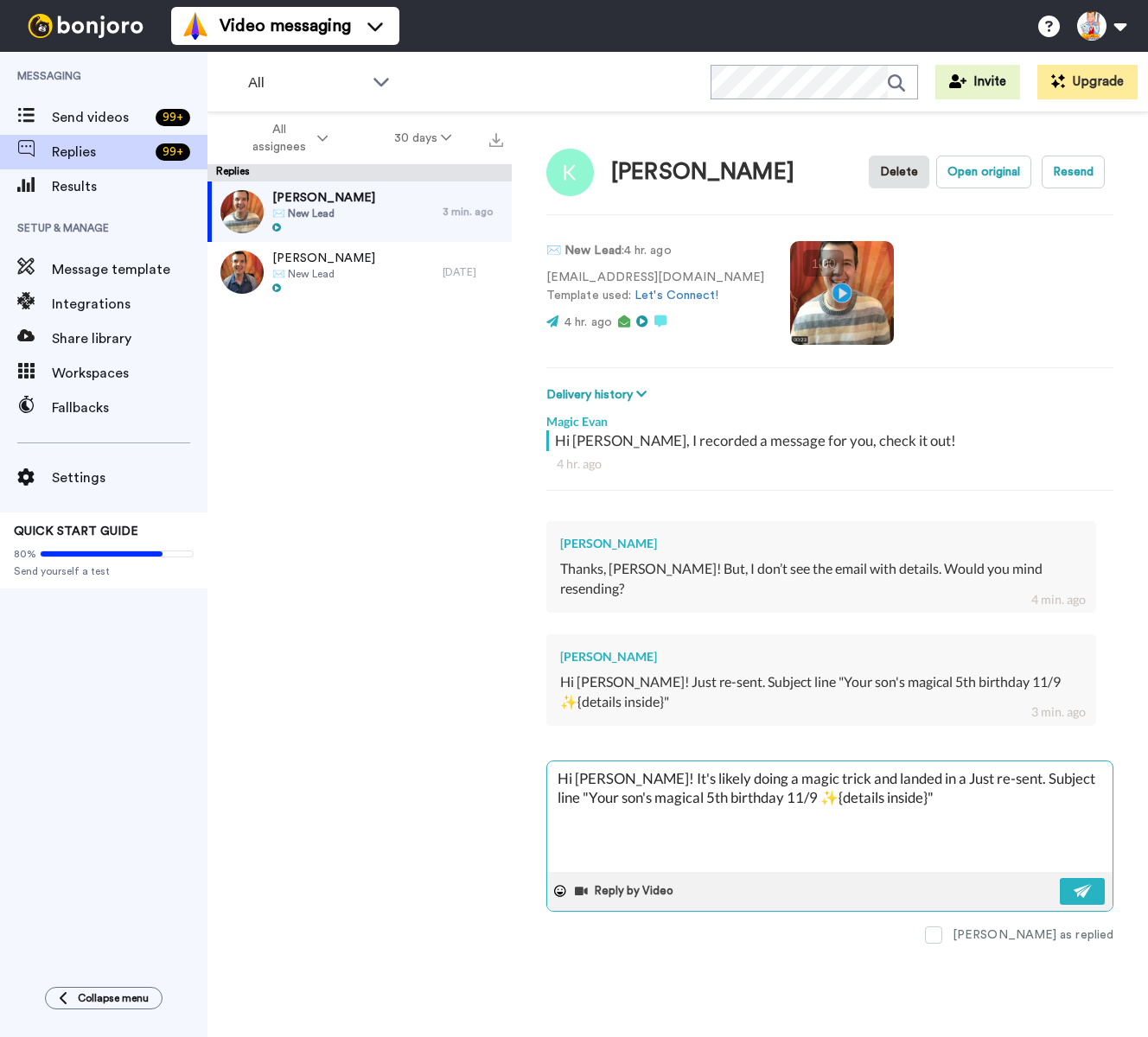
type textarea "x"
type textarea "Hi Katherine! It's likely doing a magic trick and landed in a spJust re-sent. S…"
type textarea "x"
type textarea "Hi Katherine! It's likely doing a magic trick and landed in a spaJust re-sent. …"
type textarea "x"
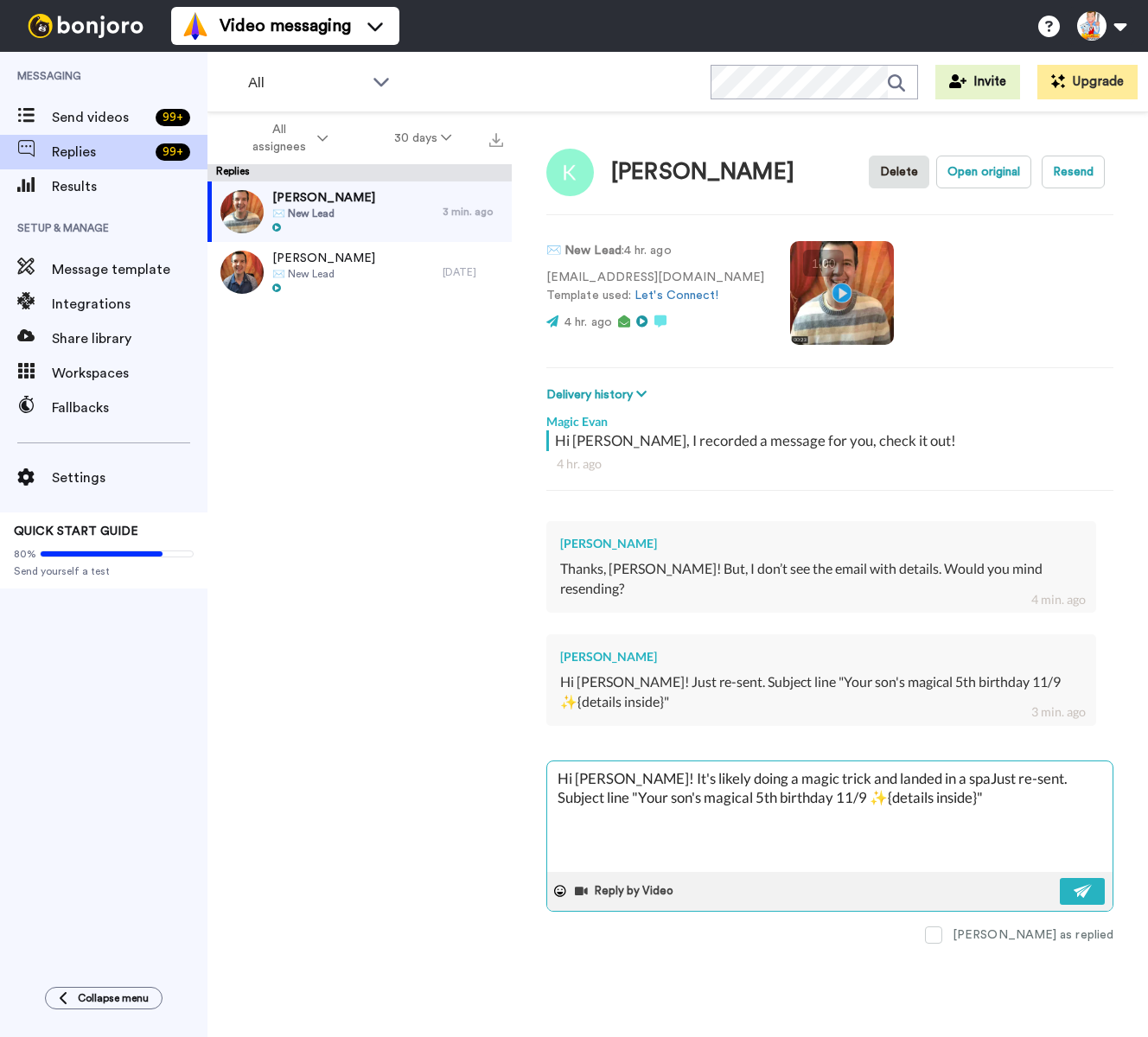
type textarea "Hi Katherine! It's likely doing a magic trick and landed in a spamJust re-sent.…"
type textarea "x"
type textarea "Hi Katherine! It's likely doing a magic trick and landed in a spam,Just re-sent…"
type textarea "x"
type textarea "Hi Katherine! It's likely doing a magic trick and landed in a spam, Just re-sen…"
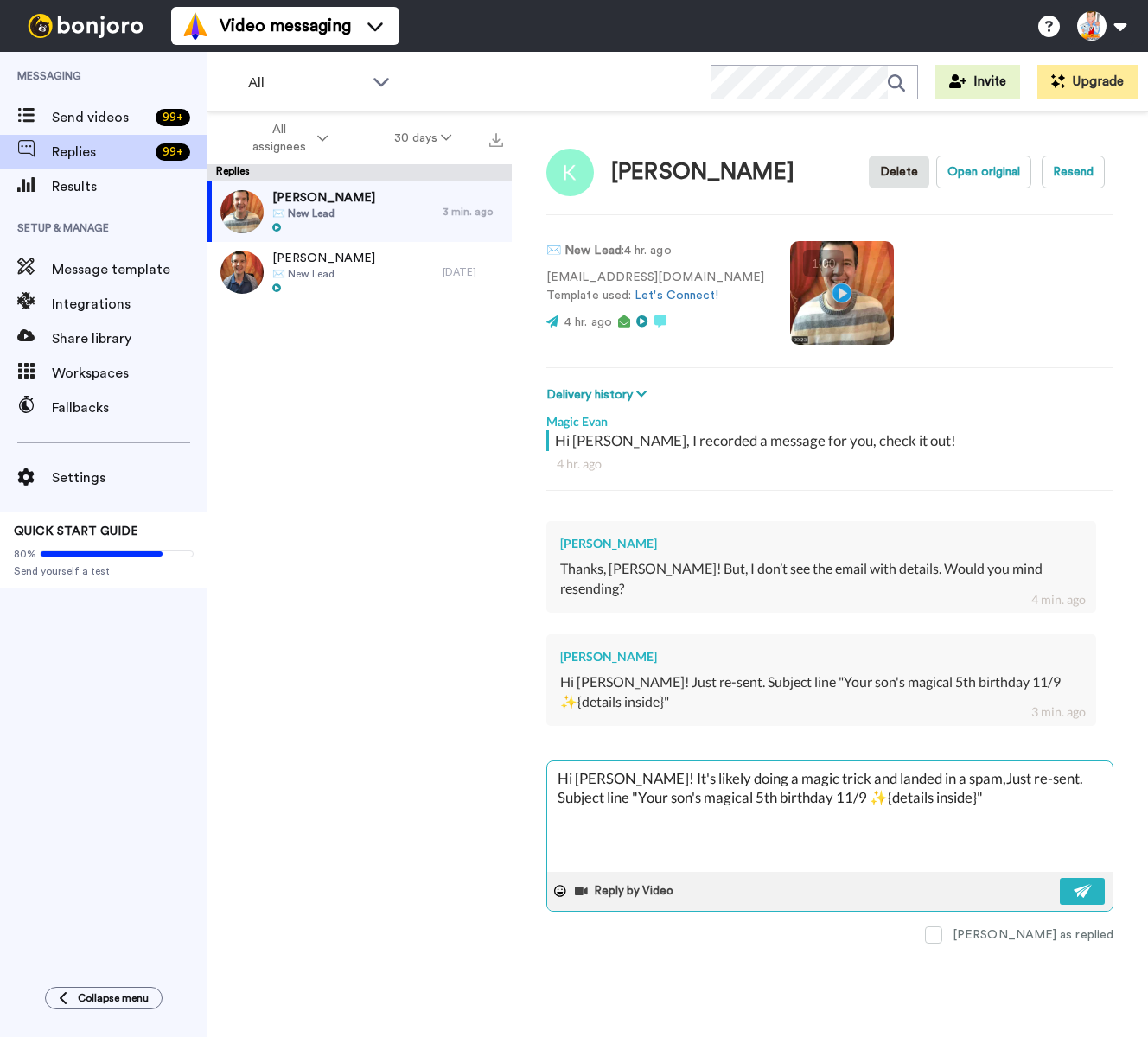
type textarea "x"
type textarea "Hi Katherine! It's likely doing a magic trick and landed in a spam, jJust re-se…"
type textarea "x"
type textarea "Hi Katherine! It's likely doing a magic trick and landed in a spam, juJust re-s…"
type textarea "x"
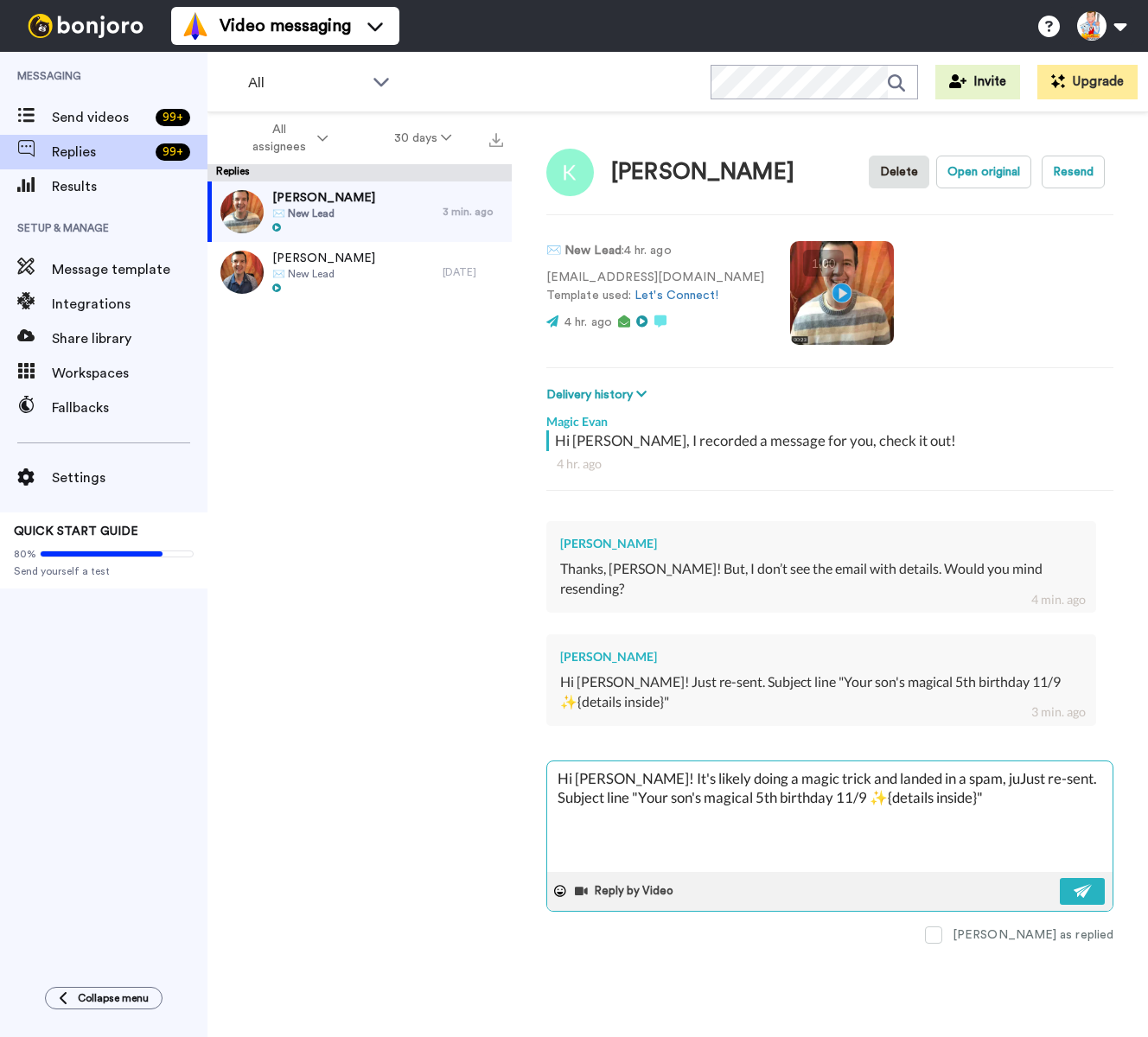
type textarea "Hi Katherine! It's likely doing a magic trick and landed in a spam, junJust re-…"
type textarea "x"
type textarea "Hi Katherine! It's likely doing a magic trick and landed in a spam, junkJust re…"
type textarea "x"
type textarea "Hi Katherine! It's likely doing a magic trick and landed in a spam, junk,Just r…"
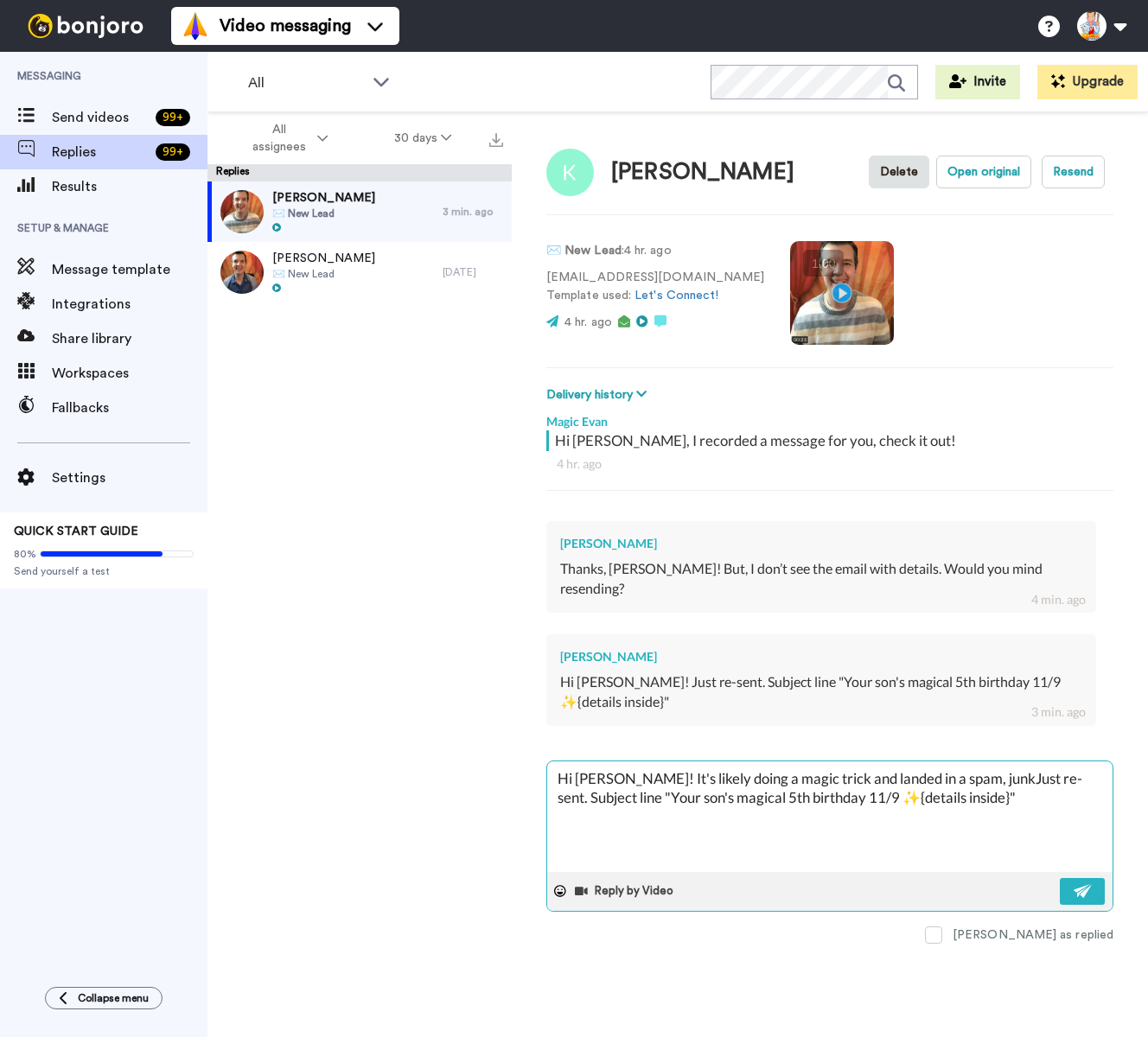
type textarea "x"
type textarea "Hi Katherine! It's likely doing a magic trick and landed in a spam, junk, Just …"
type textarea "x"
type textarea "Hi Katherine! It's likely doing a magic trick and landed in a spam, junk, eJust…"
type textarea "x"
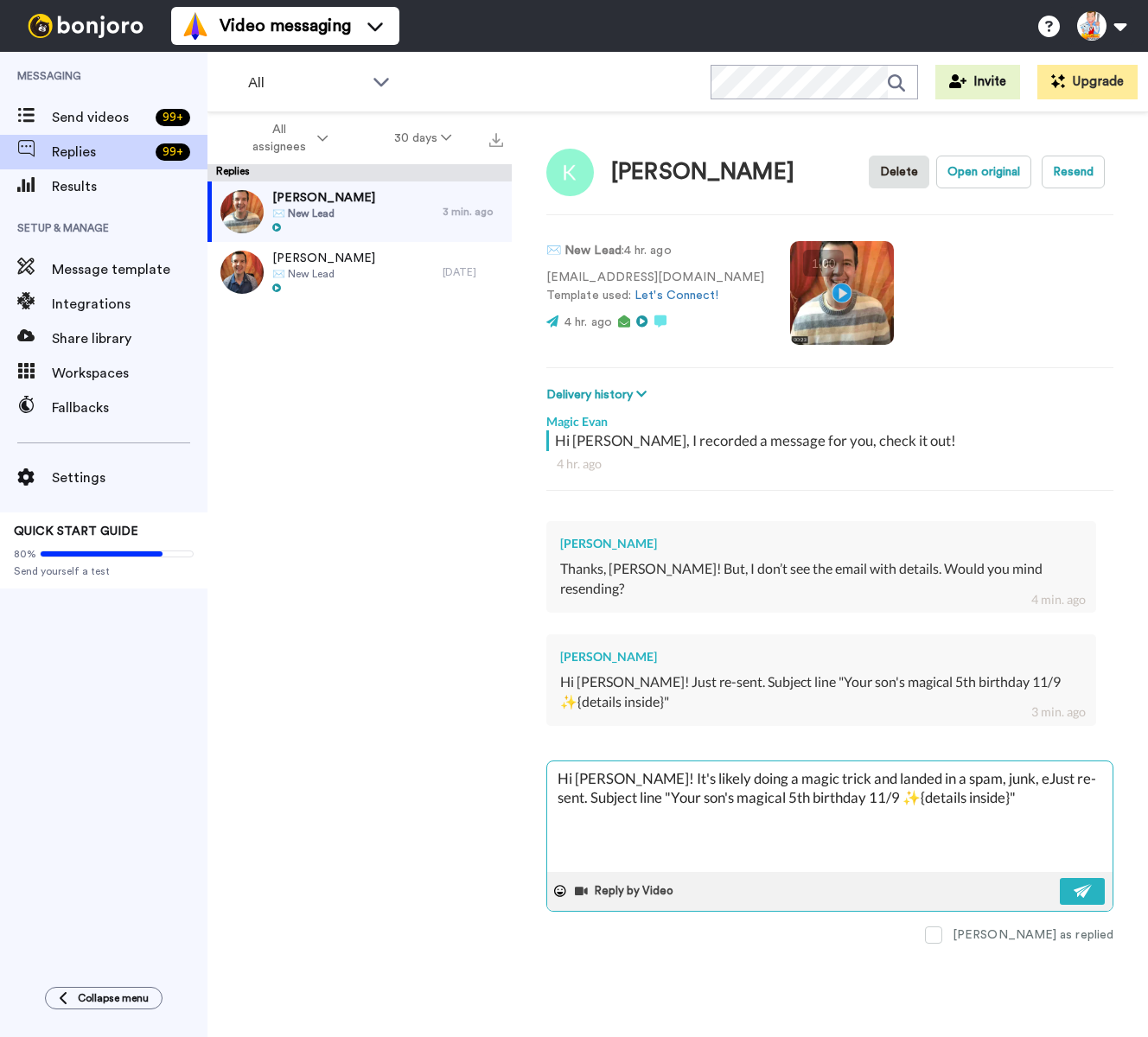
type textarea "Hi Katherine! It's likely doing a magic trick and landed in a spam, junk, etJus…"
type textarea "x"
type textarea "Hi Katherine! It's likely doing a magic trick and landed in a spam, junk, etcJu…"
type textarea "x"
type textarea "Hi Katherine! It's likely doing a magic trick and landed in a spam, junk, etc.J…"
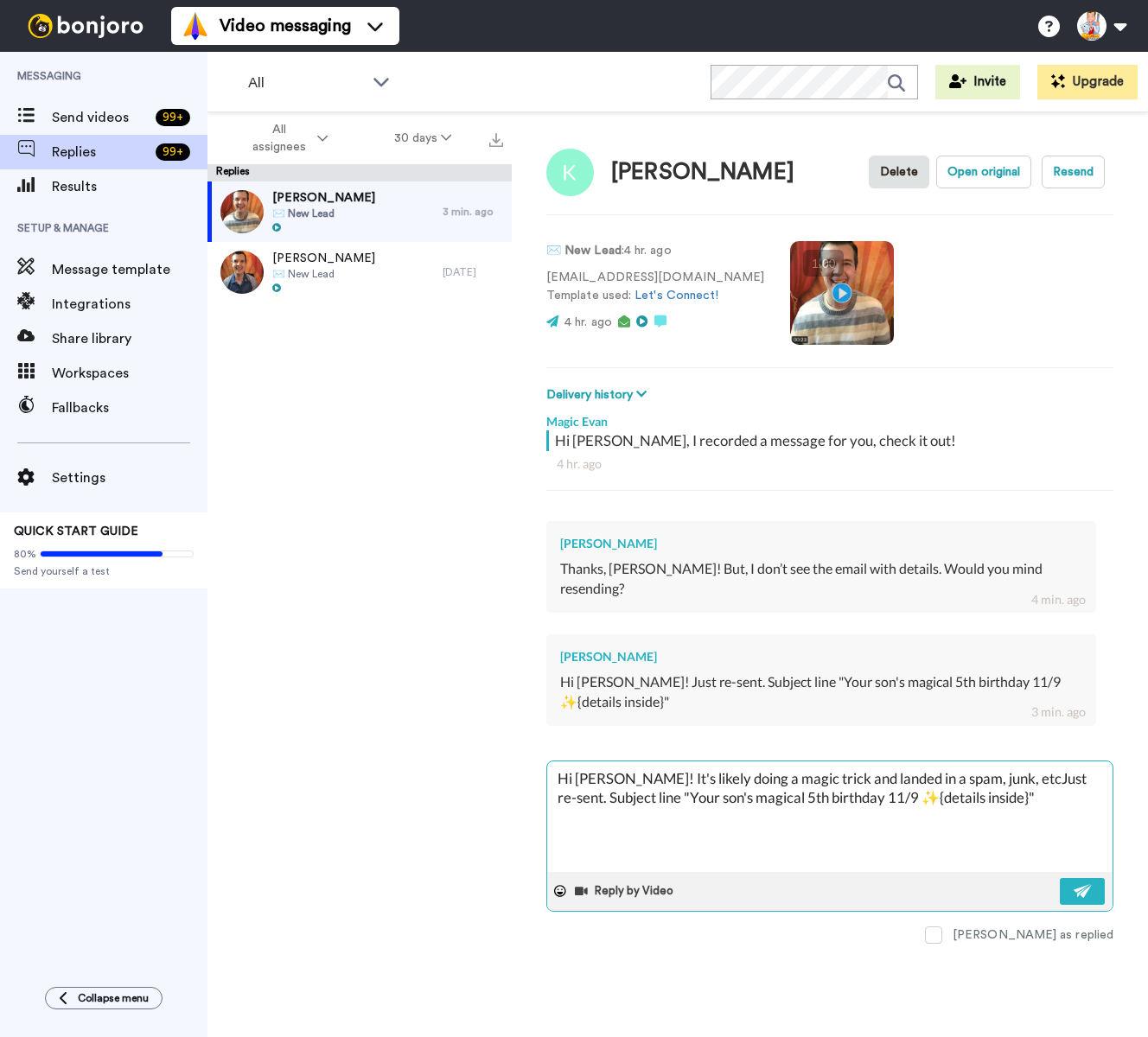
type textarea "x"
type textarea "Hi Katherine! It's likely doing a magic trick and landed in a spam, junk, etc. …"
type textarea "x"
type textarea "Hi Katherine! It's likely doing a magic trick and landed in a spam, junk, etc. …"
click at [1087, 884] on img at bounding box center [1083, 891] width 19 height 14
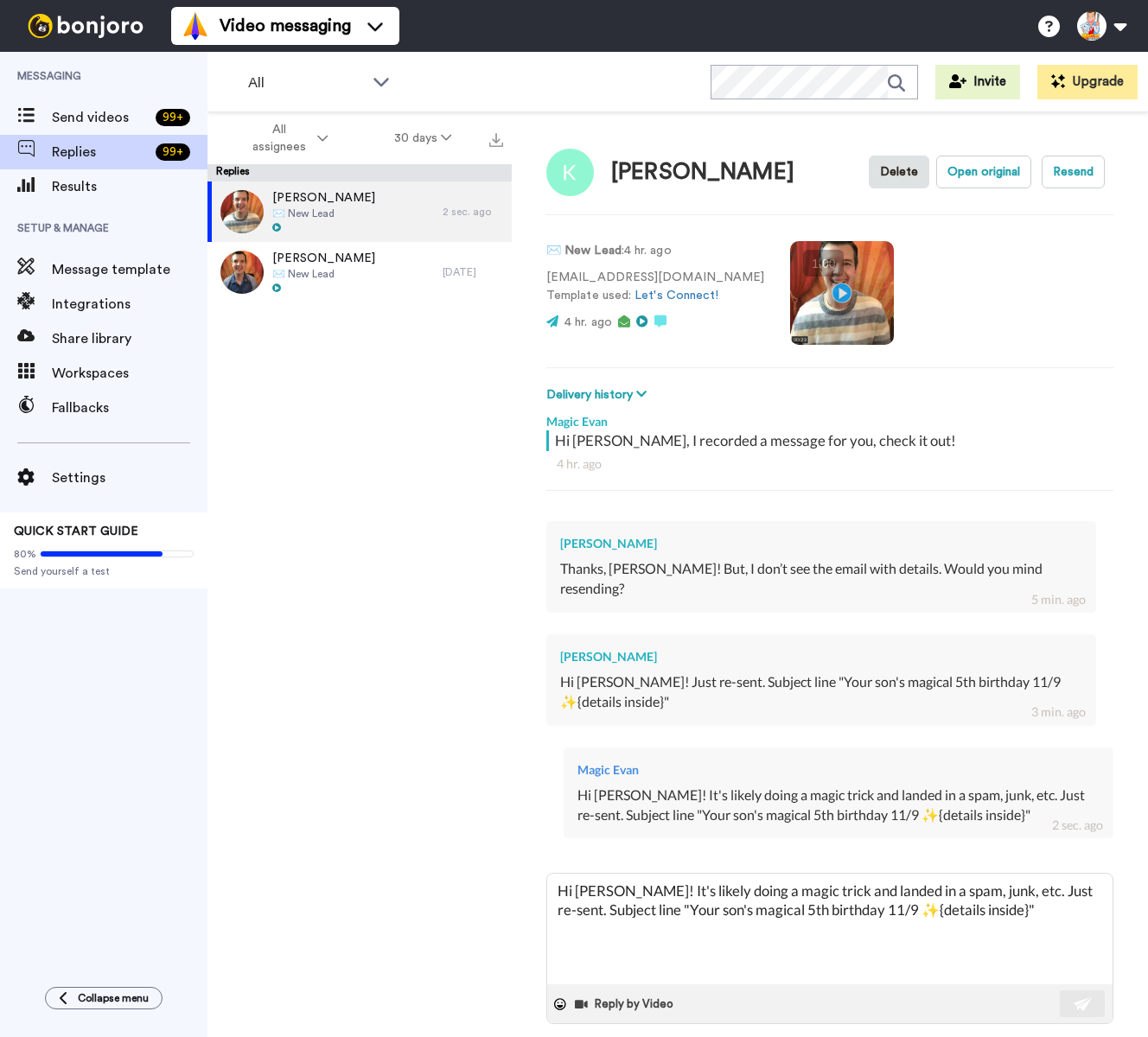
drag, startPoint x: 1065, startPoint y: 631, endPoint x: 1014, endPoint y: 626, distance: 51.2
click at [1014, 634] on div "Katherine Boas Hi Katherine! Just re-sent. Subject line "Your son's magical 5th…" at bounding box center [821, 680] width 549 height 91
type textarea "x"
